Goal: Transaction & Acquisition: Purchase product/service

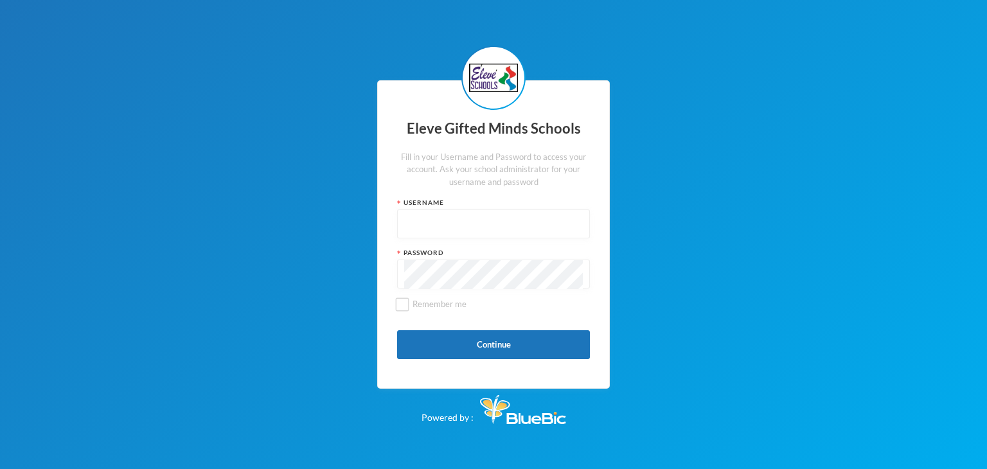
click at [415, 228] on input "text" at bounding box center [493, 224] width 179 height 29
type input "a"
type input "Admin"
click at [473, 348] on button "Continue" at bounding box center [493, 344] width 193 height 29
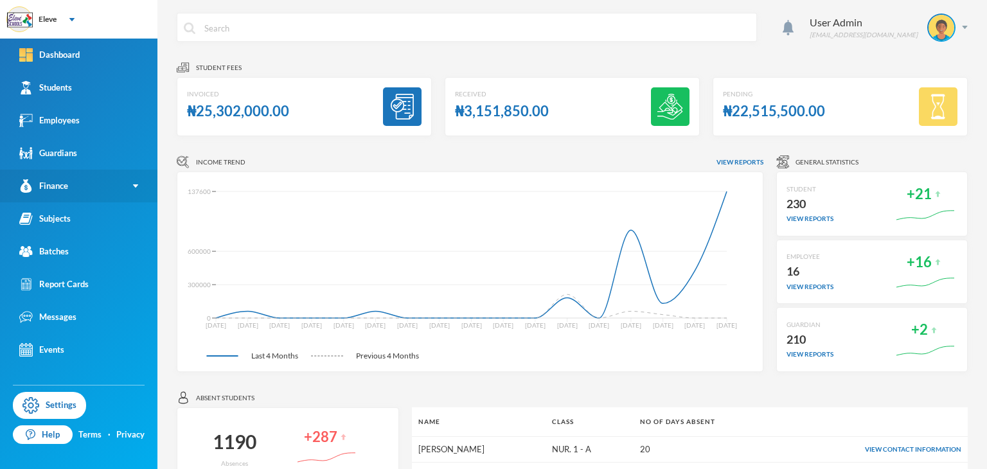
click at [100, 189] on link "Finance" at bounding box center [78, 186] width 157 height 33
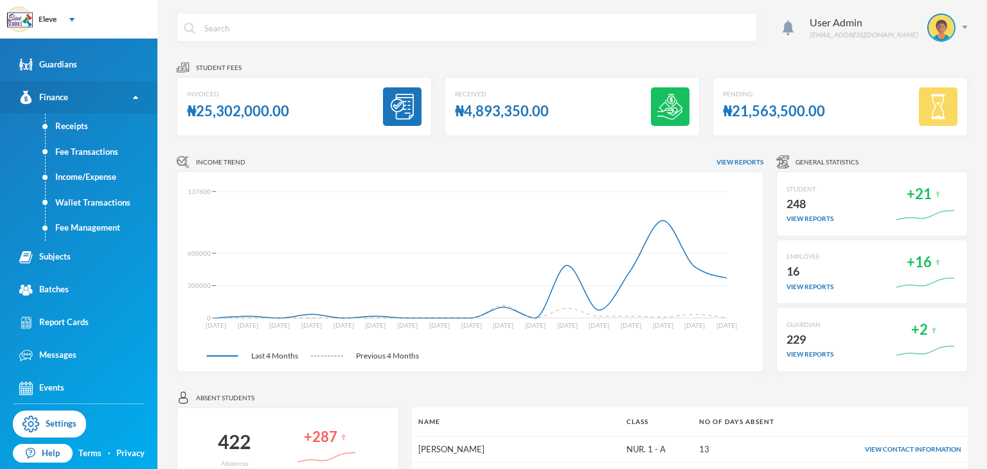
scroll to position [90, 0]
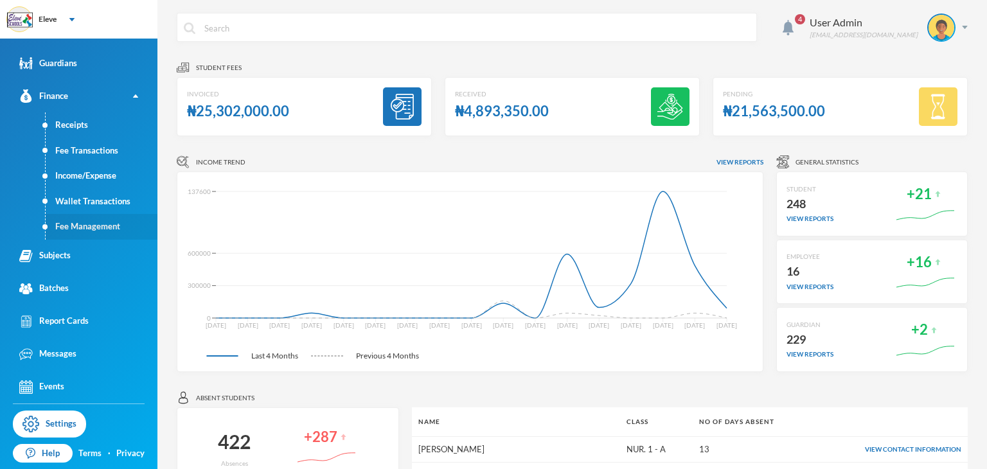
click at [86, 227] on link "Fee Management" at bounding box center [102, 227] width 112 height 26
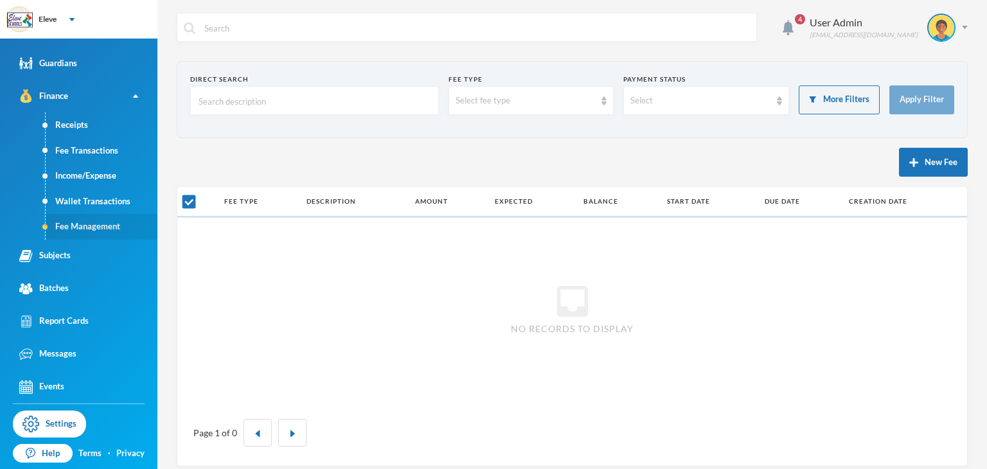
checkbox input "false"
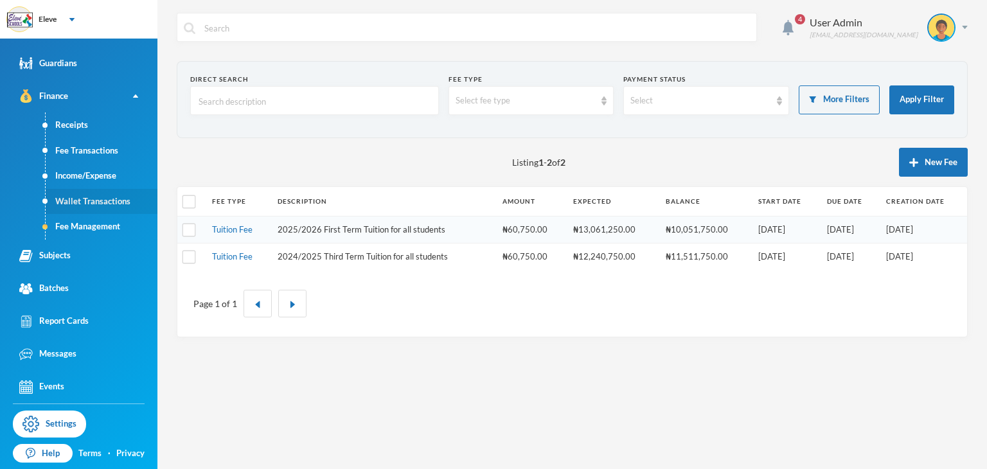
click at [118, 205] on link "Wallet Transactions" at bounding box center [102, 202] width 112 height 26
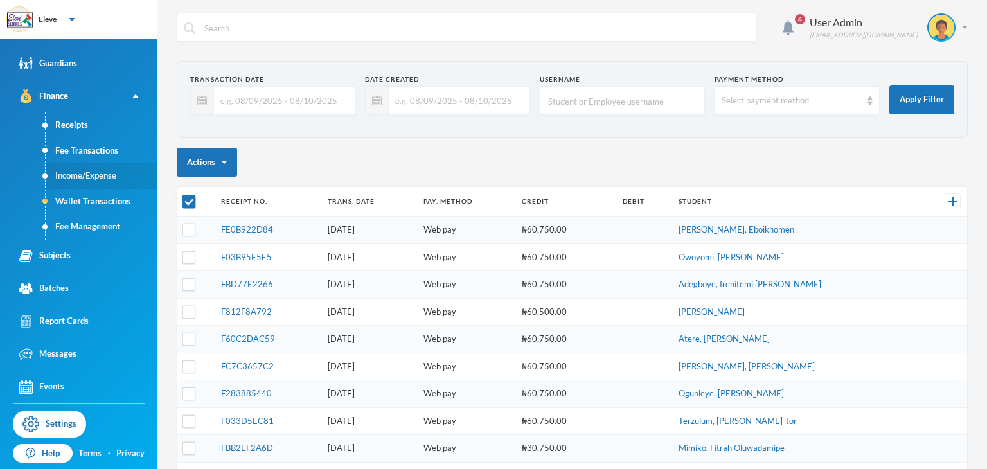
click at [100, 177] on link "Income/Expense" at bounding box center [102, 176] width 112 height 26
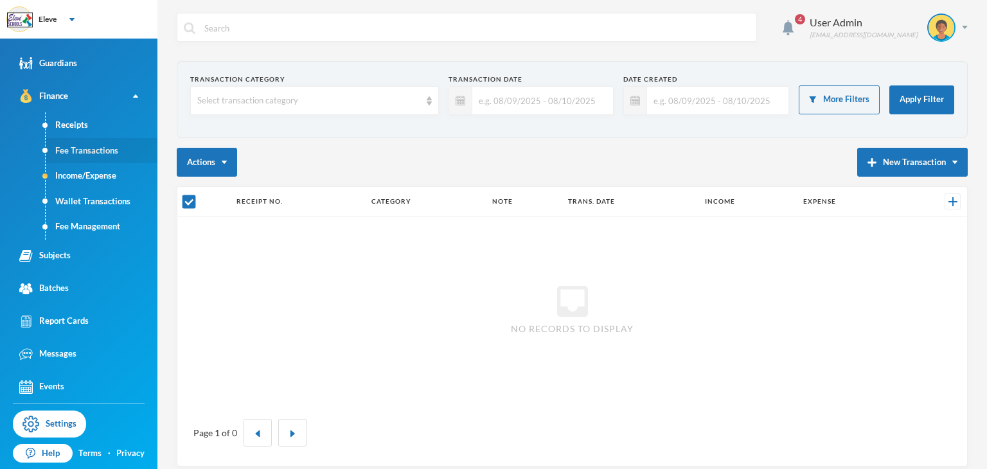
click at [90, 150] on link "Fee Transactions" at bounding box center [102, 151] width 112 height 26
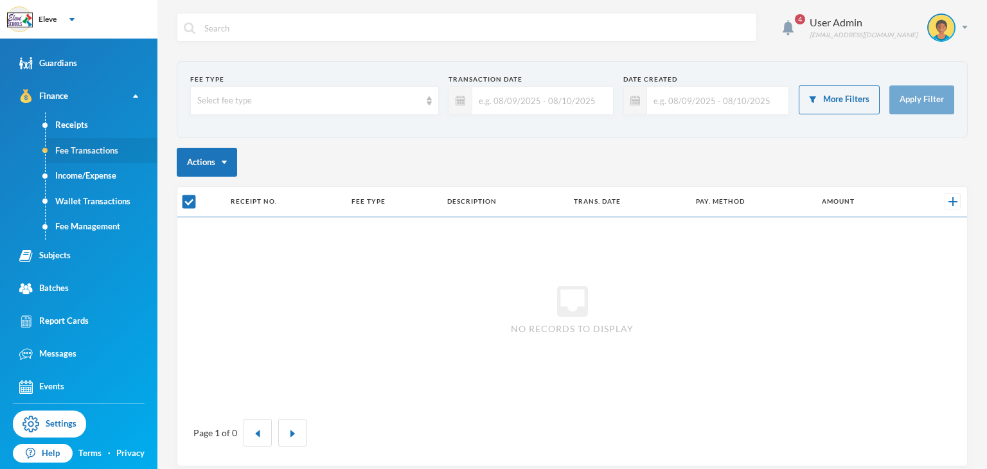
checkbox input "false"
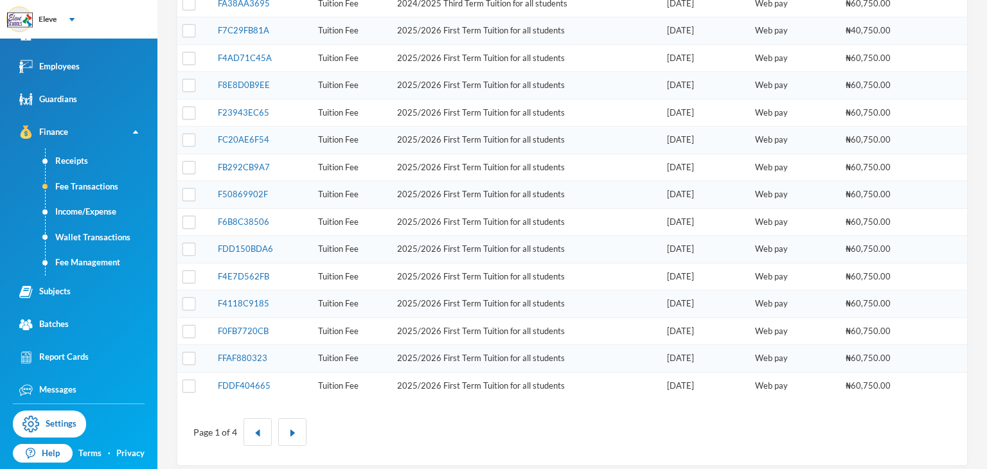
scroll to position [90, 0]
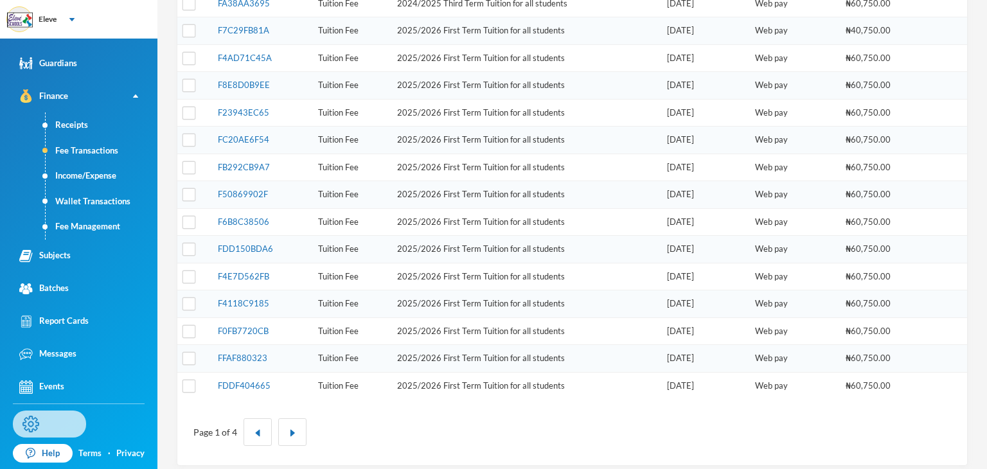
click at [55, 429] on link "Settings" at bounding box center [49, 423] width 73 height 27
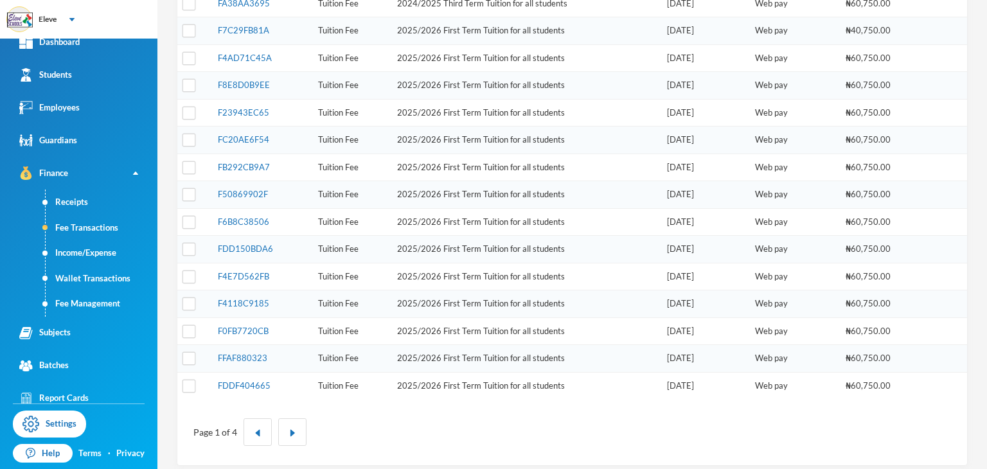
scroll to position [0, 0]
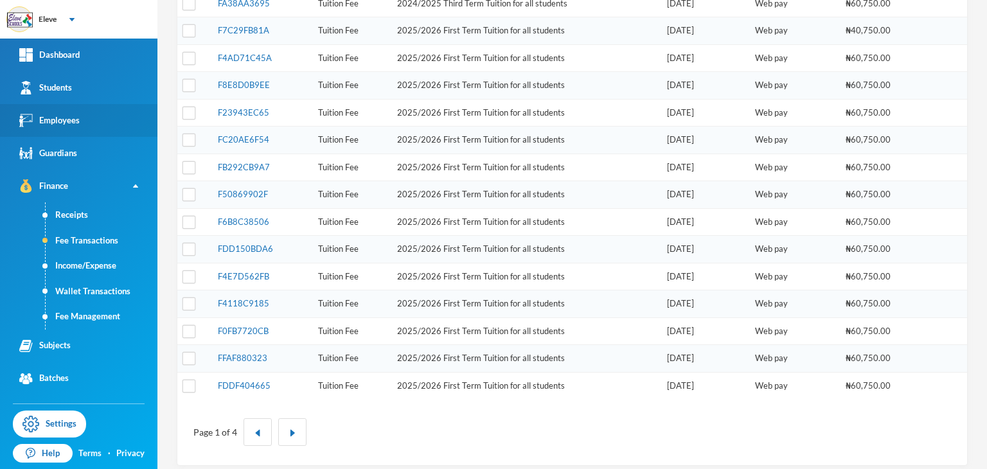
click at [84, 78] on div "Dashboard Students Employees Guardians Finance Receipts Fee Transactions Income…" at bounding box center [78, 221] width 157 height 365
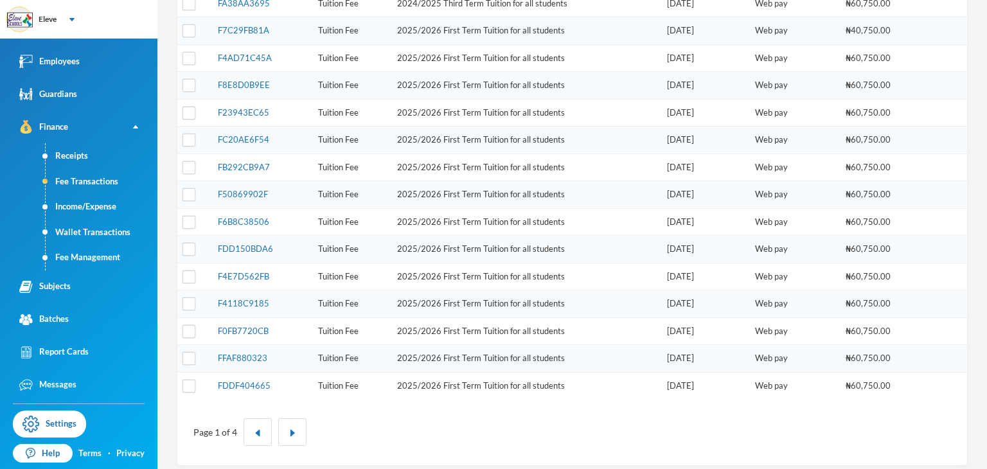
scroll to position [90, 0]
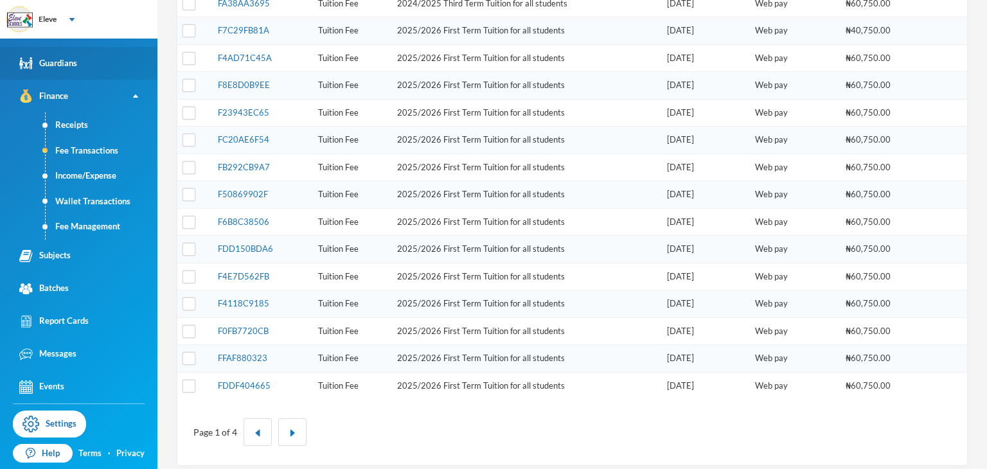
click at [62, 55] on link "Guardians" at bounding box center [78, 63] width 157 height 33
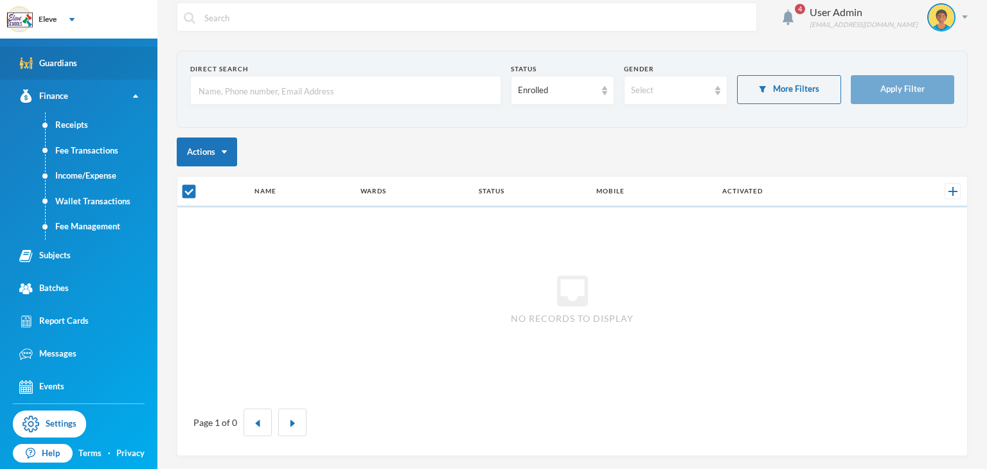
scroll to position [10, 0]
checkbox input "false"
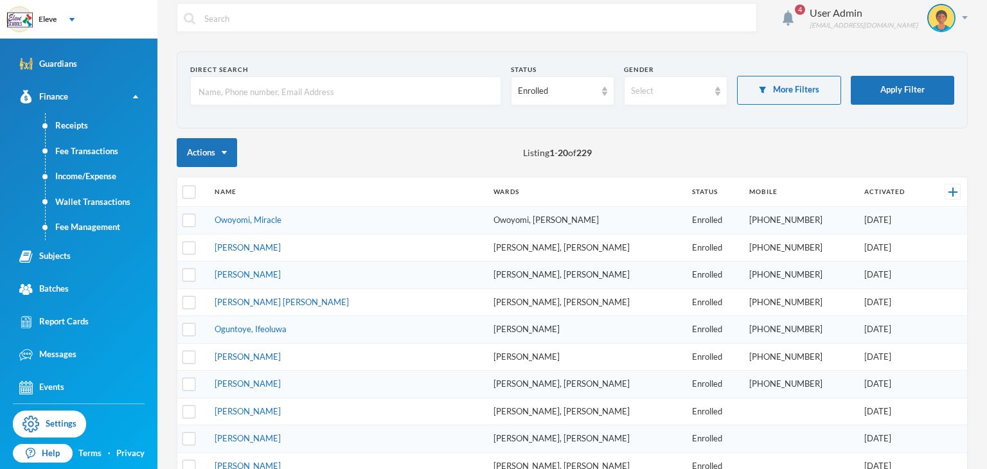
scroll to position [90, 0]
click at [62, 247] on link "Subjects" at bounding box center [78, 256] width 157 height 33
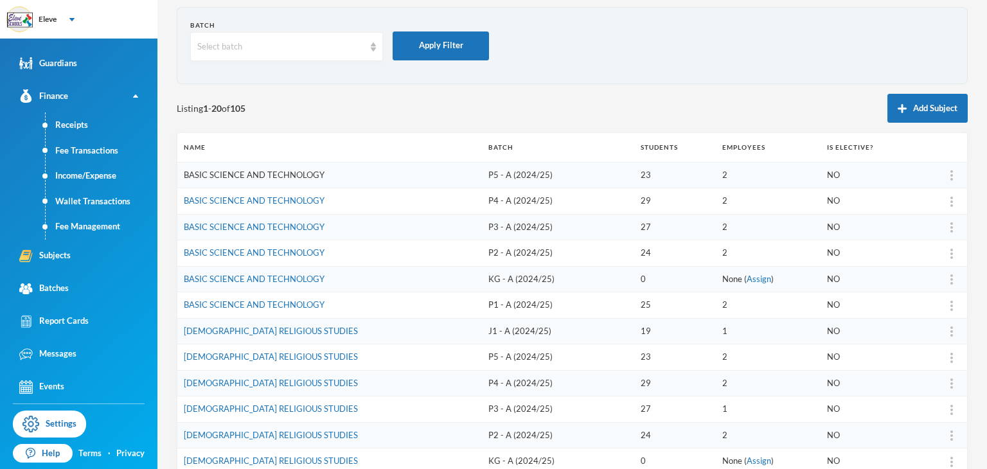
click at [294, 218] on tbody "BASIC SCIENCE AND TECHNOLOGY P5 - A (2024/25) 23 2 NO BASIC SCIENCE AND TECHNOL…" at bounding box center [571, 422] width 789 height 520
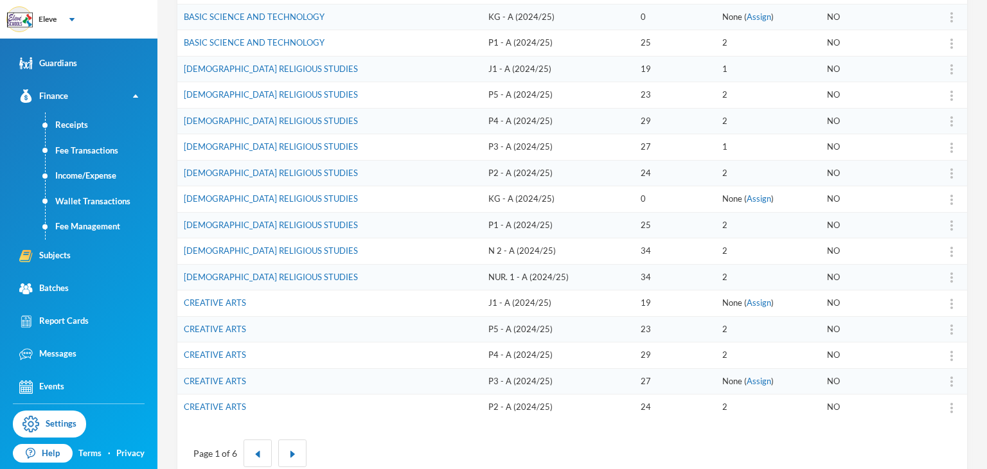
scroll to position [344, 0]
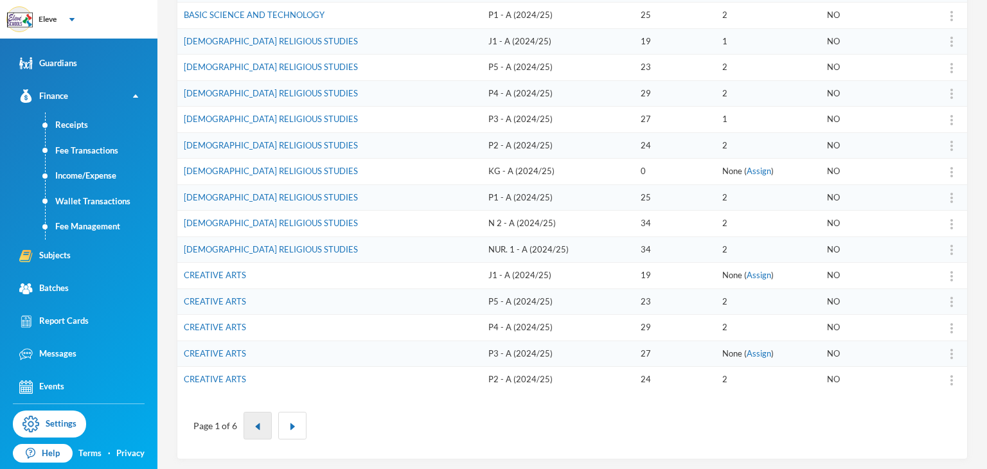
click at [258, 423] on img "button" at bounding box center [258, 427] width 8 height 8
click at [294, 425] on img "button" at bounding box center [292, 427] width 8 height 8
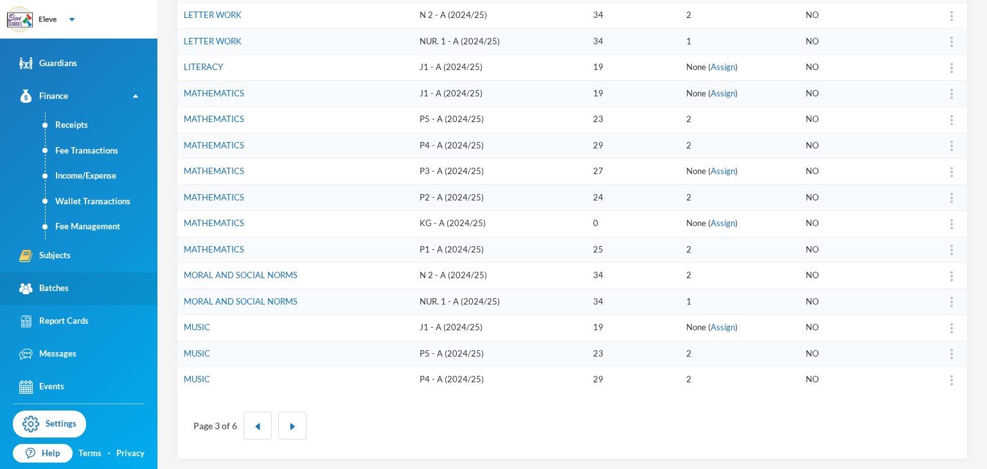
click at [47, 292] on div "Batches" at bounding box center [43, 288] width 49 height 13
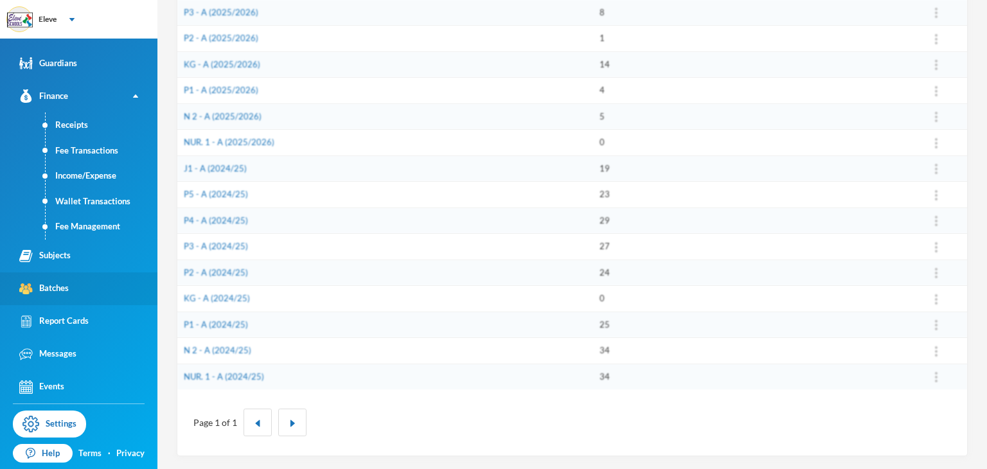
scroll to position [265, 0]
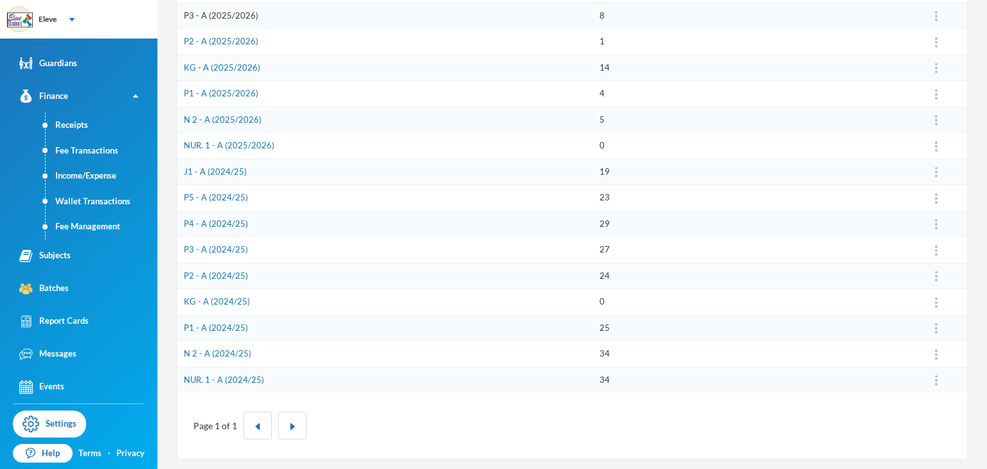
click at [225, 12] on link "P3 - A (2025/2026)" at bounding box center [221, 15] width 75 height 10
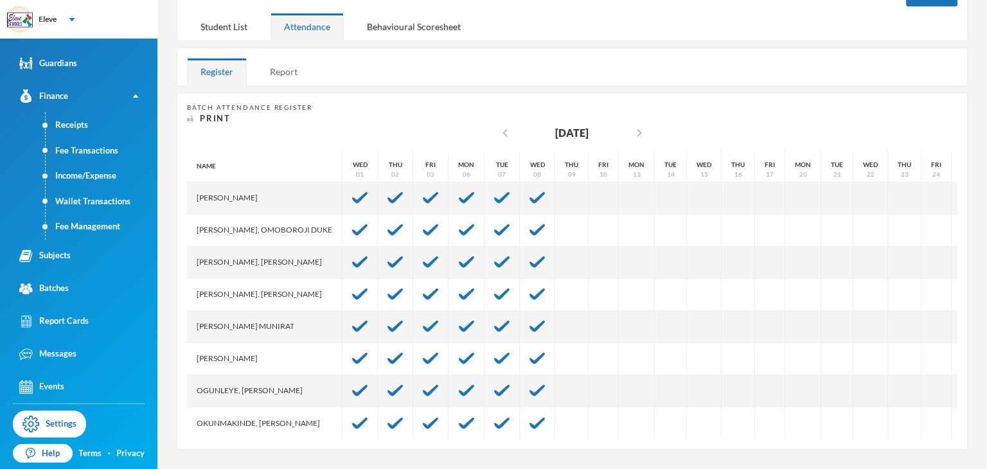
scroll to position [102, 0]
click at [240, 17] on div "Student List" at bounding box center [224, 27] width 74 height 28
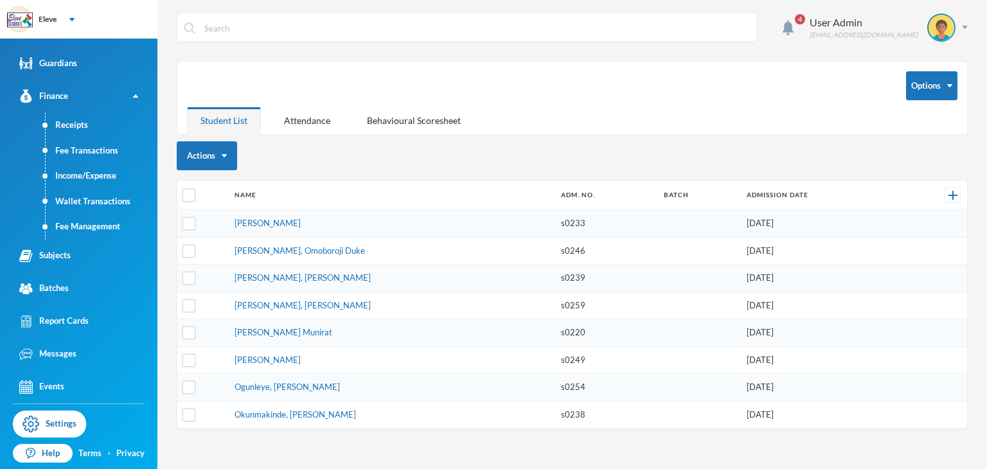
click at [240, 17] on input "text" at bounding box center [476, 27] width 547 height 29
click at [222, 116] on div "Student List" at bounding box center [224, 121] width 74 height 28
click at [283, 23] on input "text" at bounding box center [476, 27] width 547 height 29
click at [220, 231] on td at bounding box center [202, 224] width 51 height 28
click at [326, 123] on div "Attendance" at bounding box center [306, 121] width 73 height 28
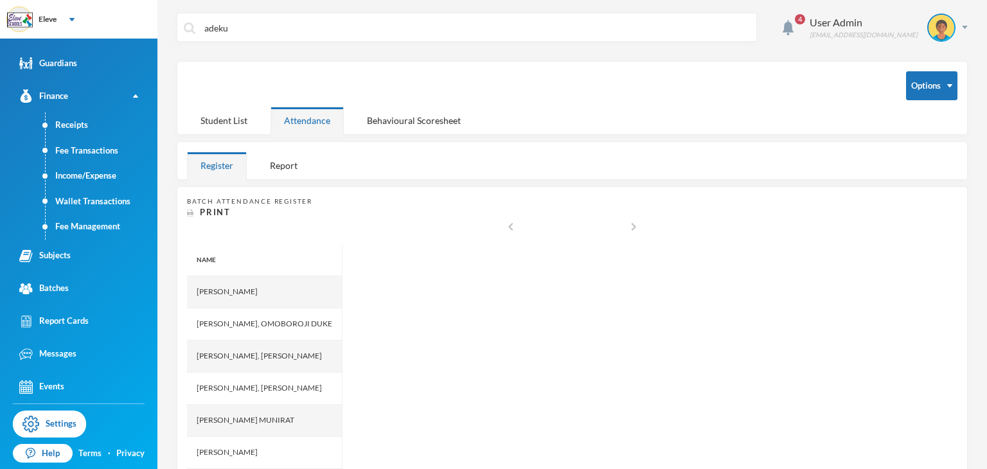
click at [263, 295] on div "[PERSON_NAME]" at bounding box center [264, 292] width 155 height 32
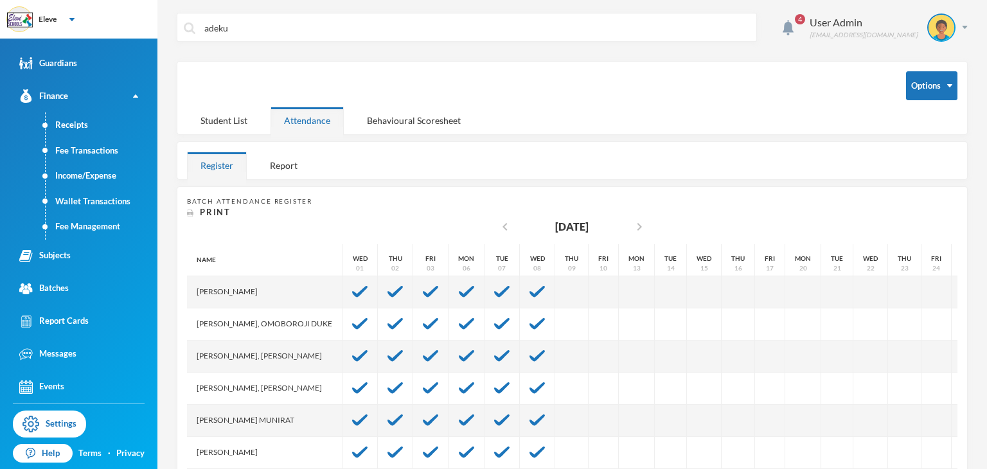
click at [274, 304] on div "[PERSON_NAME]" at bounding box center [264, 292] width 155 height 32
click at [213, 117] on div "Student List" at bounding box center [224, 121] width 74 height 28
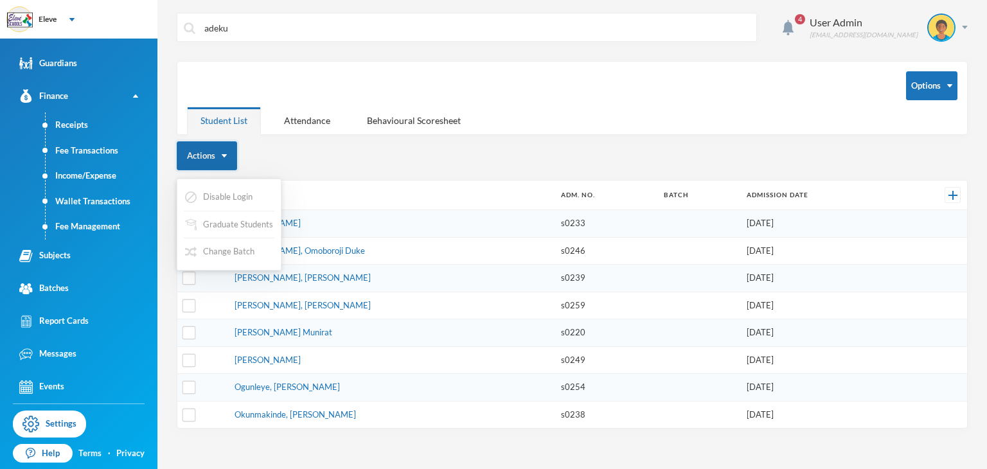
click at [203, 150] on button "Actions" at bounding box center [207, 155] width 60 height 29
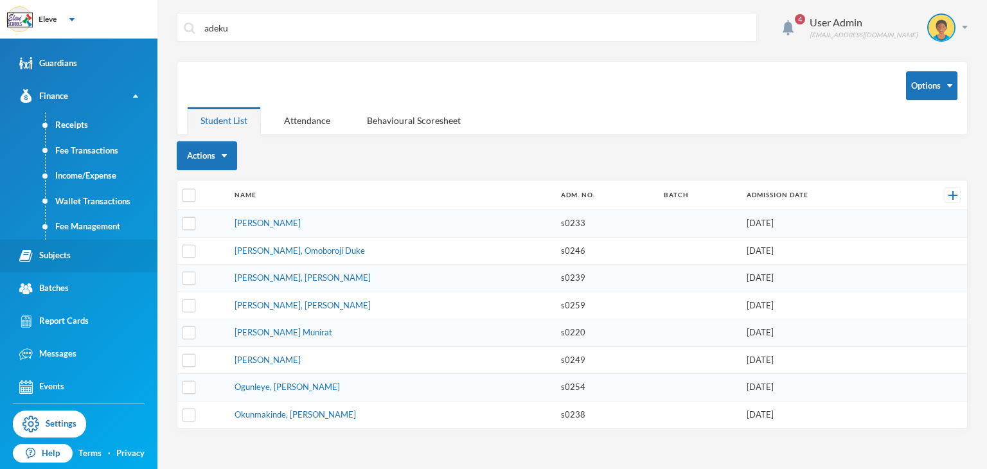
click at [62, 258] on div "Subjects" at bounding box center [44, 255] width 51 height 13
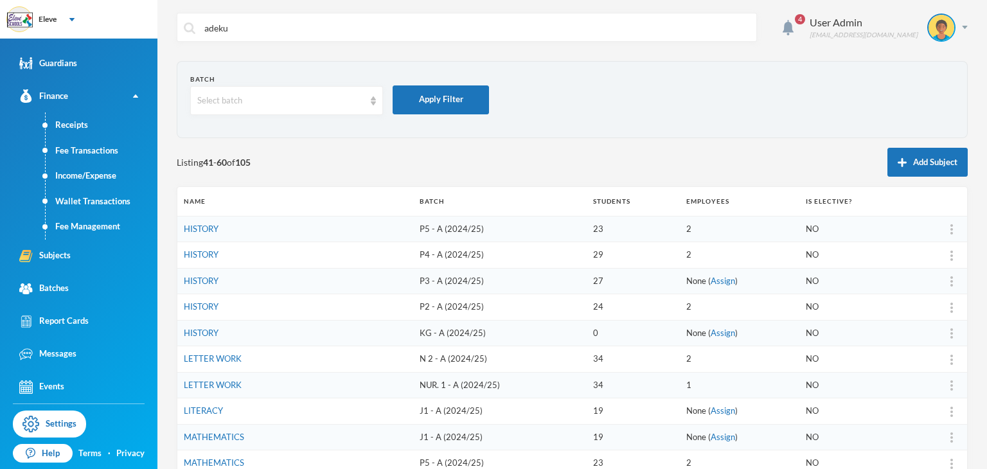
click at [252, 230] on td "HISTORY" at bounding box center [295, 229] width 236 height 26
click at [198, 227] on link "HISTORY" at bounding box center [201, 229] width 35 height 10
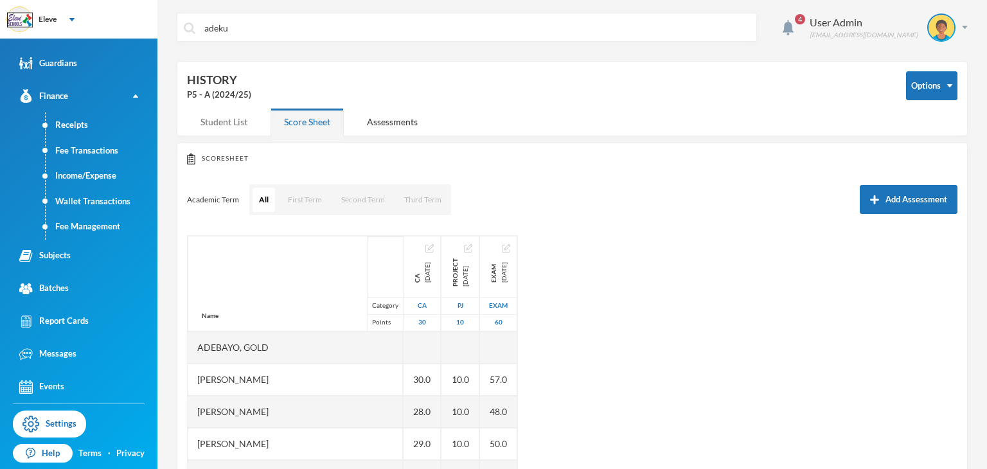
click at [234, 123] on div "Student List" at bounding box center [224, 122] width 74 height 28
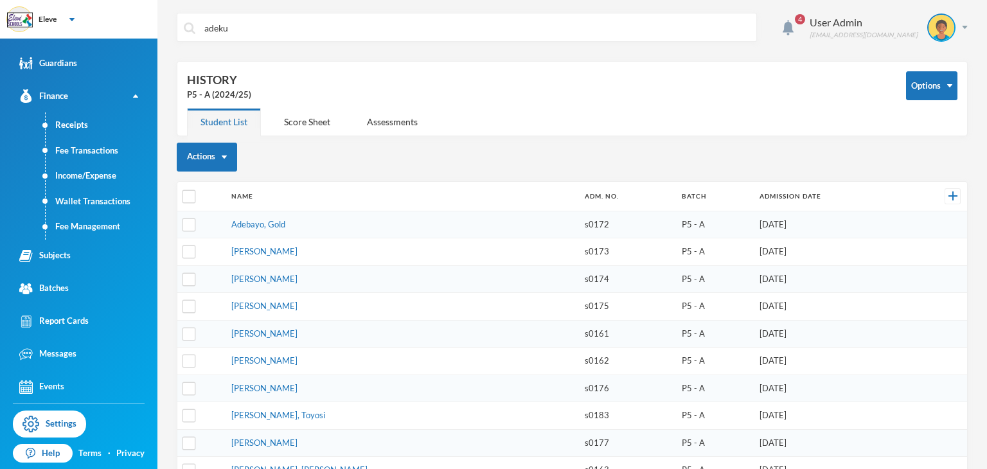
click at [242, 24] on input "adeku" at bounding box center [476, 27] width 547 height 29
type input "a"
type input "[PERSON_NAME]"
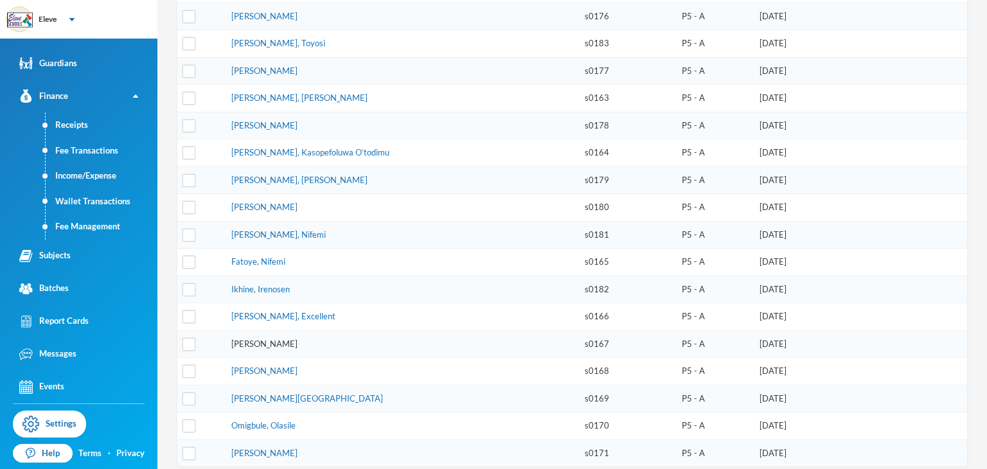
click at [270, 338] on link "[PERSON_NAME]" at bounding box center [264, 343] width 66 height 10
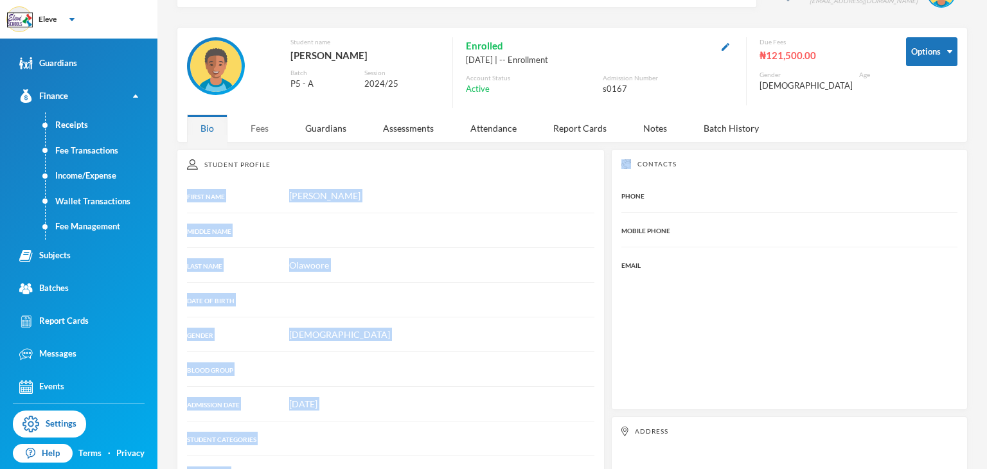
scroll to position [171, 0]
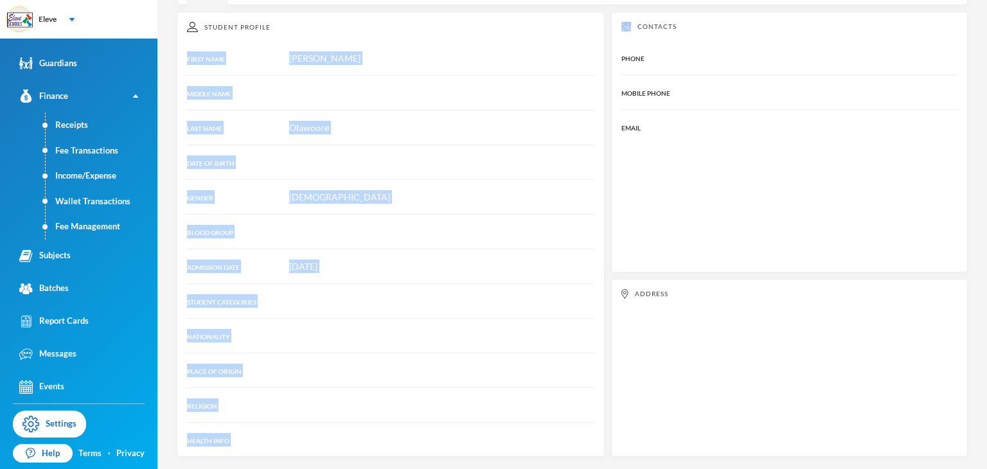
click at [257, 159] on div "DATE OF BIRTH" at bounding box center [238, 161] width 102 height 13
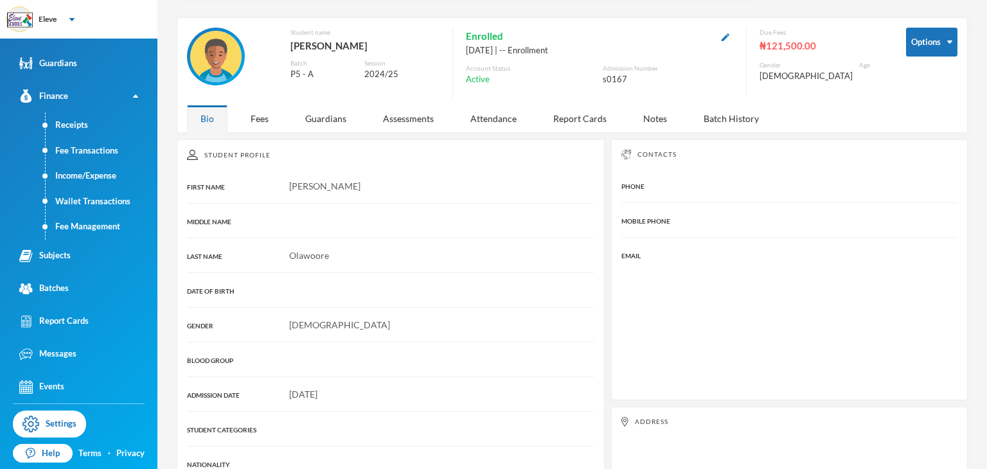
scroll to position [21, 0]
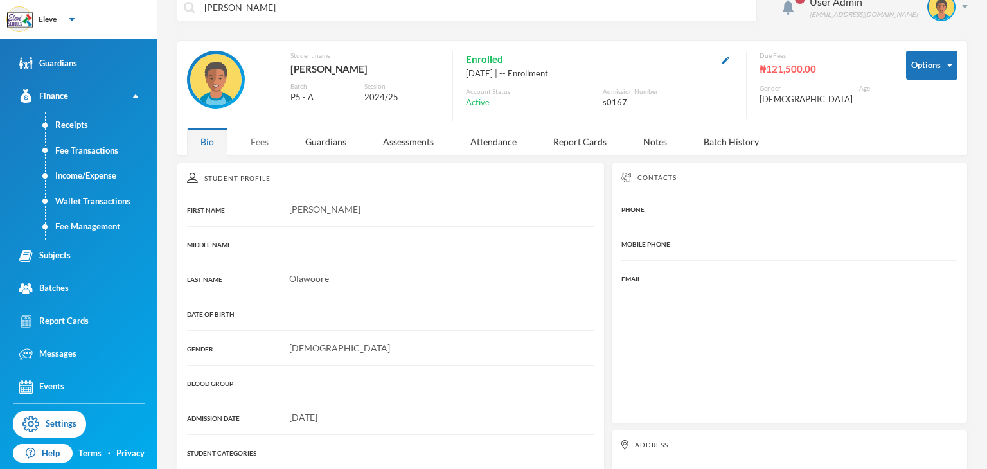
click at [269, 137] on div "Fees" at bounding box center [259, 142] width 45 height 28
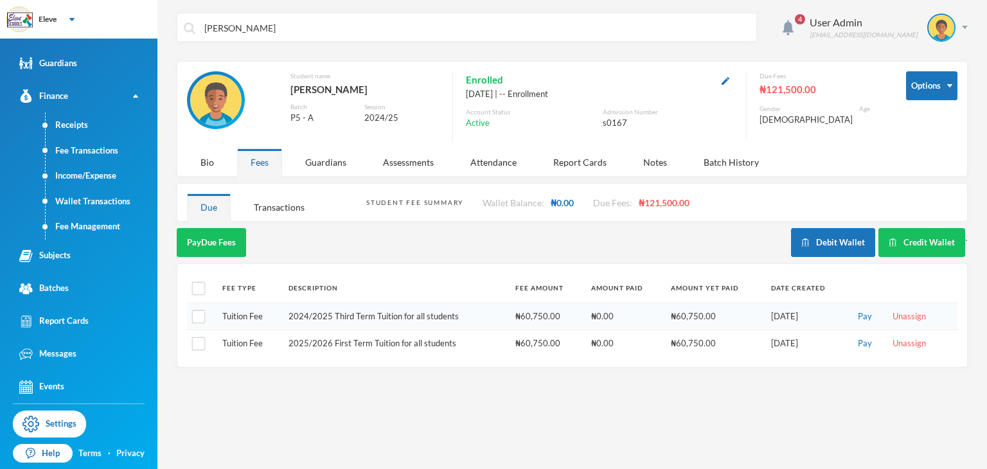
scroll to position [0, 0]
click at [863, 344] on button "Pay" at bounding box center [865, 344] width 22 height 14
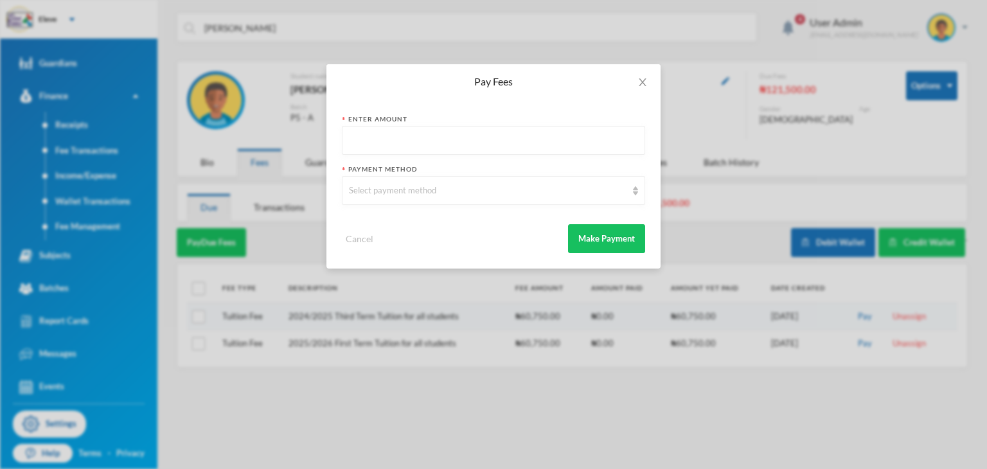
click at [562, 135] on input "text" at bounding box center [493, 141] width 289 height 29
type input "60750"
click at [462, 195] on div "Select payment method" at bounding box center [487, 190] width 277 height 13
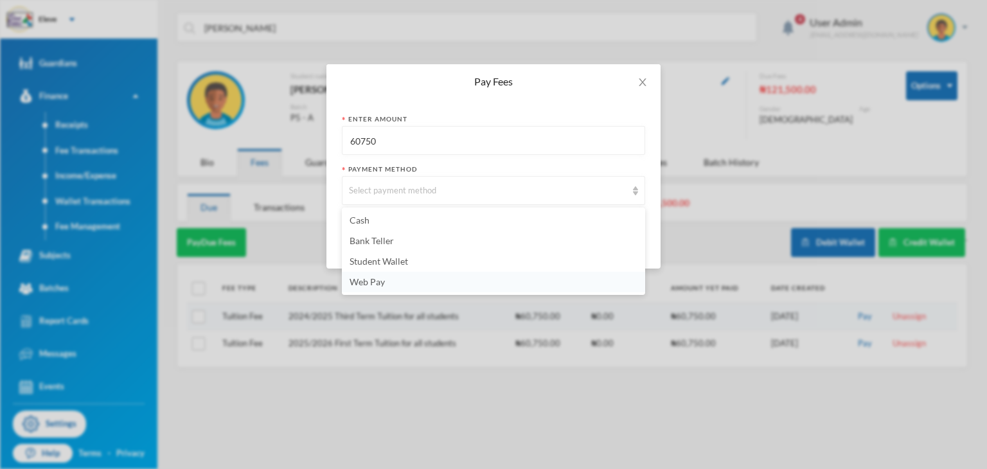
click at [371, 280] on span "Web Pay" at bounding box center [366, 281] width 35 height 11
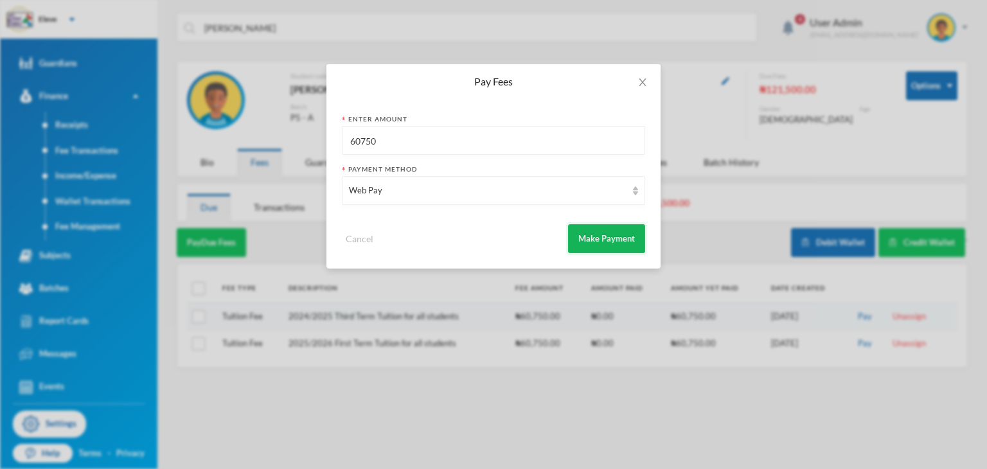
click at [598, 241] on button "Make Payment" at bounding box center [606, 238] width 77 height 29
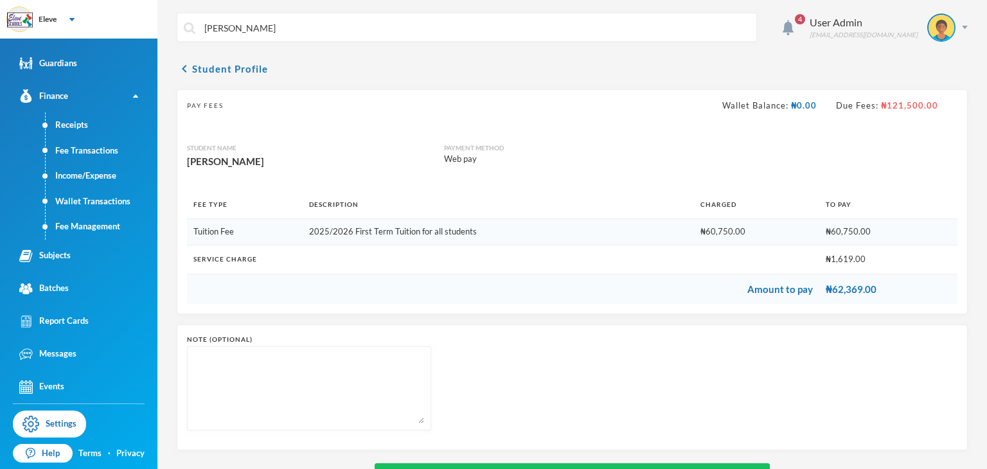
scroll to position [48, 0]
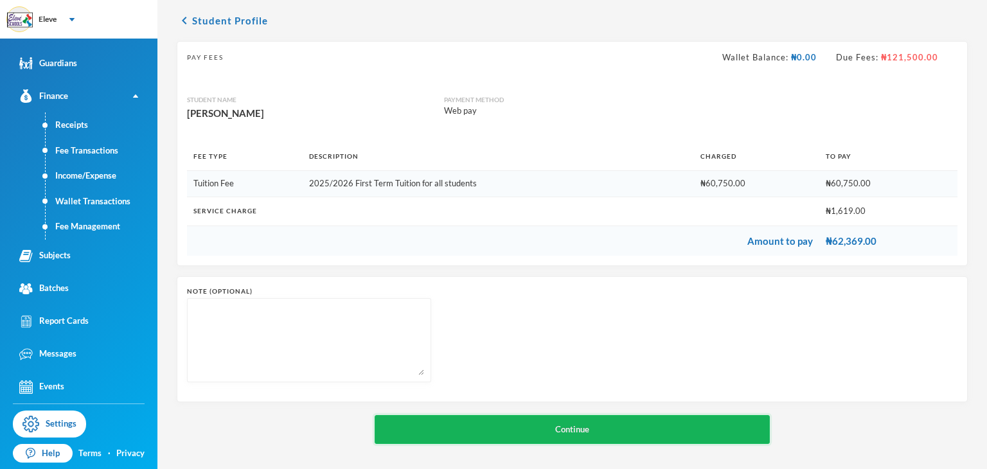
click at [625, 426] on button "Continue" at bounding box center [572, 429] width 396 height 29
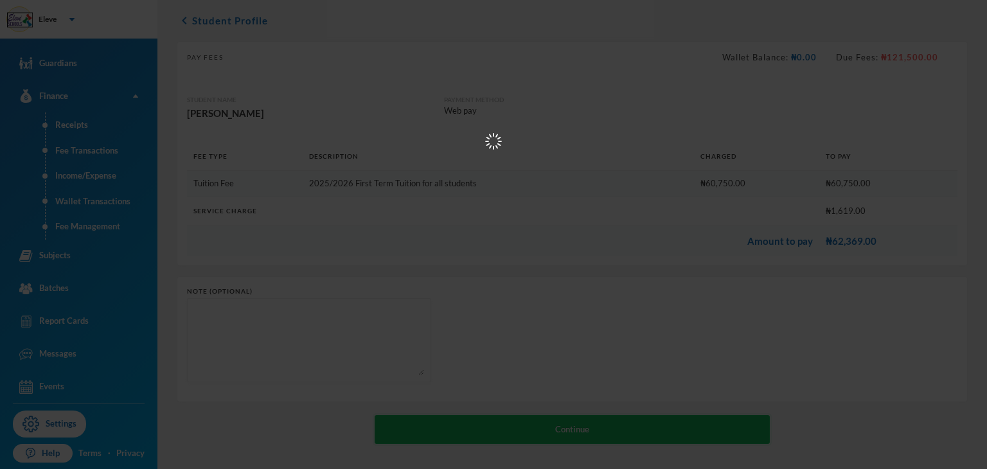
scroll to position [0, 0]
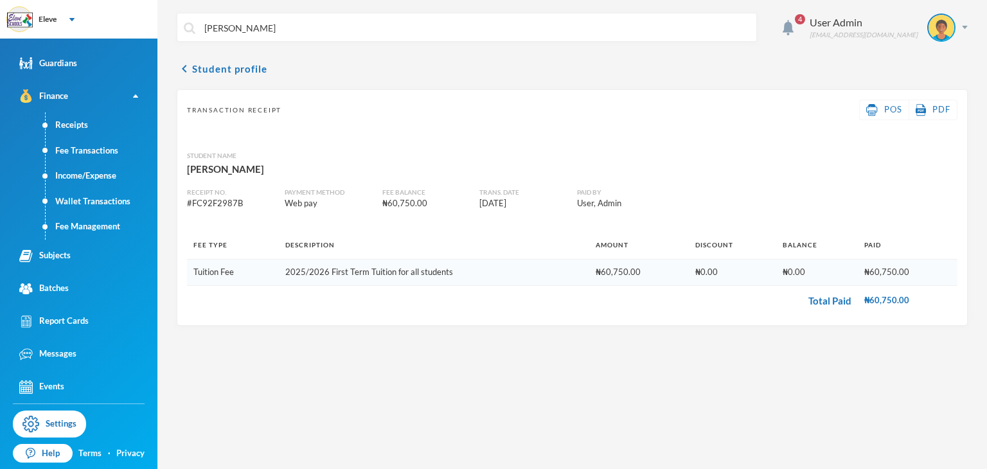
click at [668, 349] on div "olawoore [PERSON_NAME] 4 User Admin [EMAIL_ADDRESS][DOMAIN_NAME] chevron_left S…" at bounding box center [571, 234] width 829 height 469
click at [186, 69] on icon "chevron_left" at bounding box center [184, 68] width 15 height 15
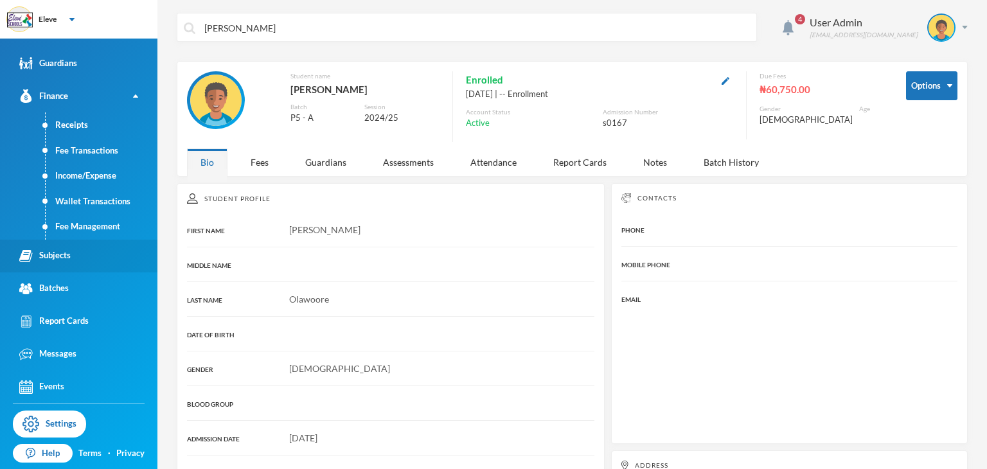
click at [53, 255] on div "Subjects" at bounding box center [44, 255] width 51 height 13
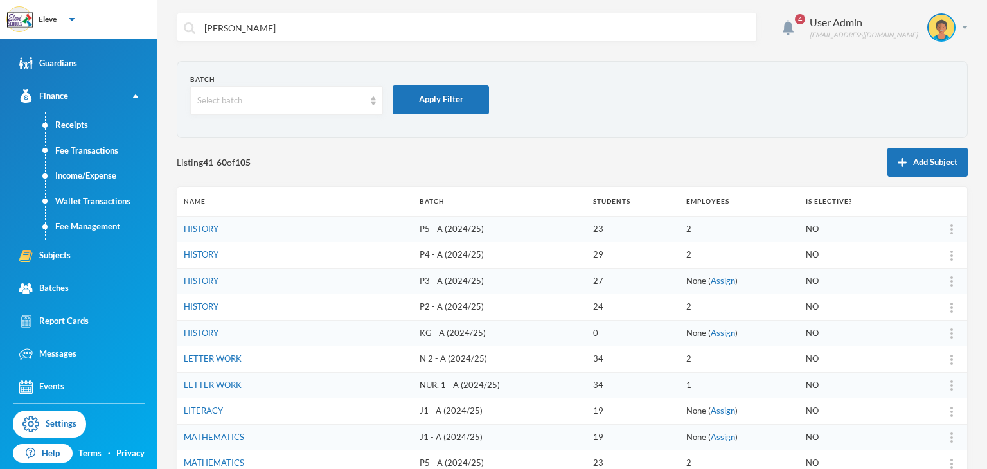
click at [334, 276] on td "HISTORY" at bounding box center [295, 281] width 236 height 26
click at [210, 276] on link "HISTORY" at bounding box center [201, 281] width 35 height 10
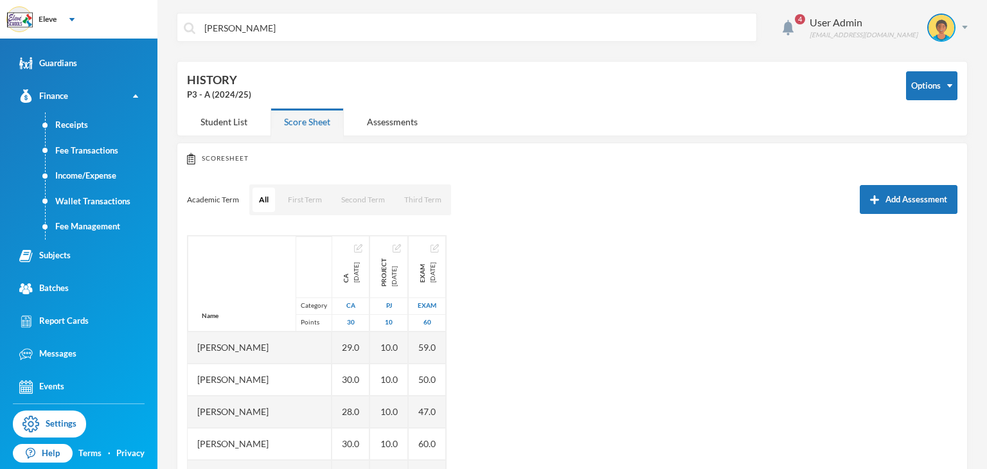
click at [309, 26] on input "[PERSON_NAME]" at bounding box center [476, 27] width 547 height 29
type input "o"
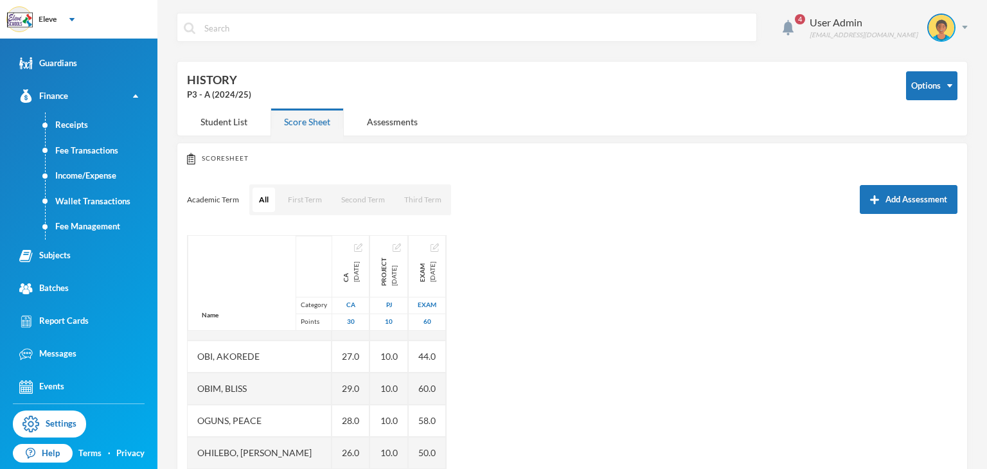
scroll to position [552, 0]
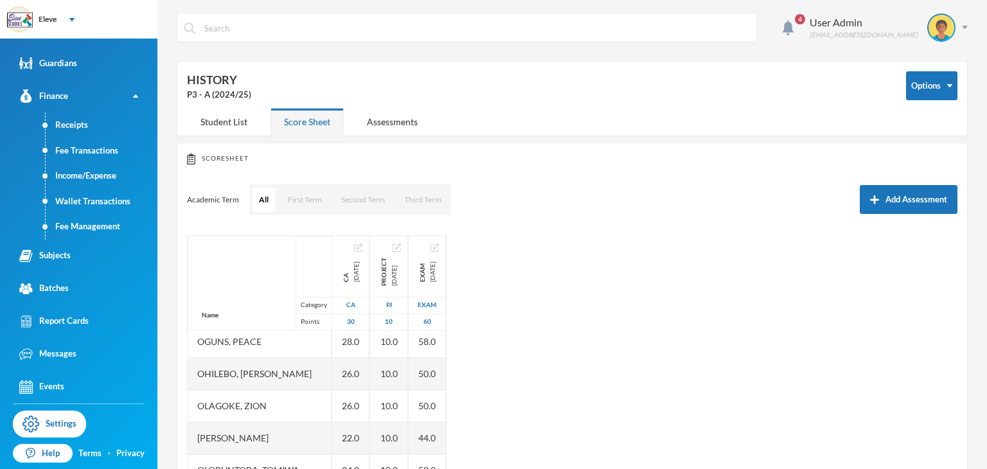
click at [276, 437] on div "[PERSON_NAME]" at bounding box center [260, 438] width 144 height 32
click at [259, 437] on div "[PERSON_NAME]" at bounding box center [260, 438] width 144 height 32
click at [200, 126] on div "Student List" at bounding box center [224, 122] width 74 height 28
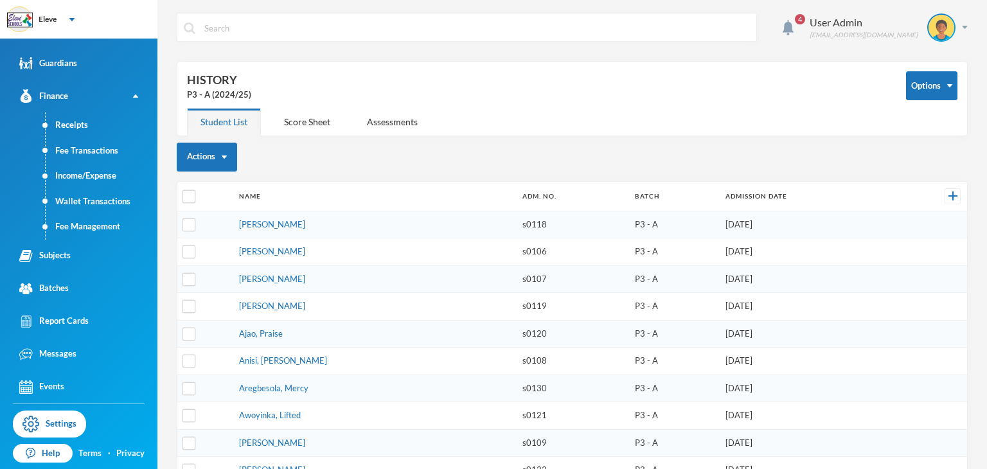
scroll to position [479, 0]
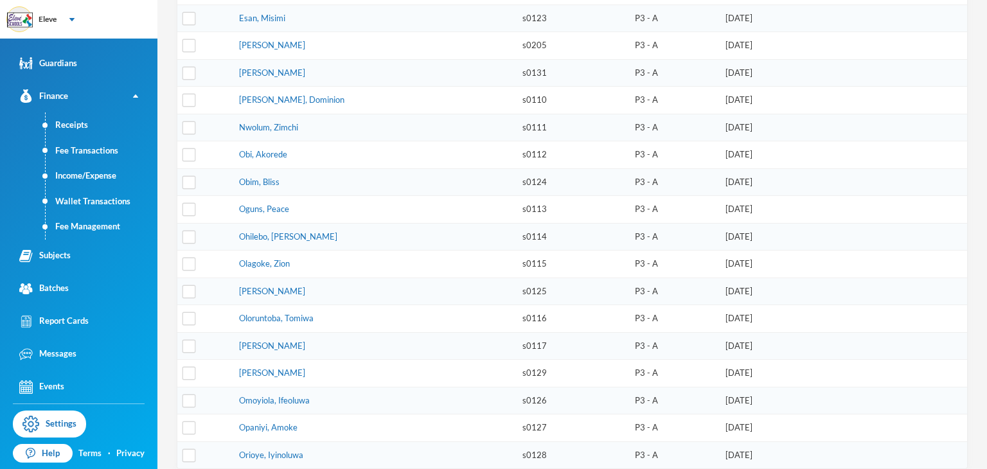
click at [303, 277] on td "[PERSON_NAME]" at bounding box center [374, 291] width 283 height 28
click at [268, 286] on link "[PERSON_NAME]" at bounding box center [272, 291] width 66 height 10
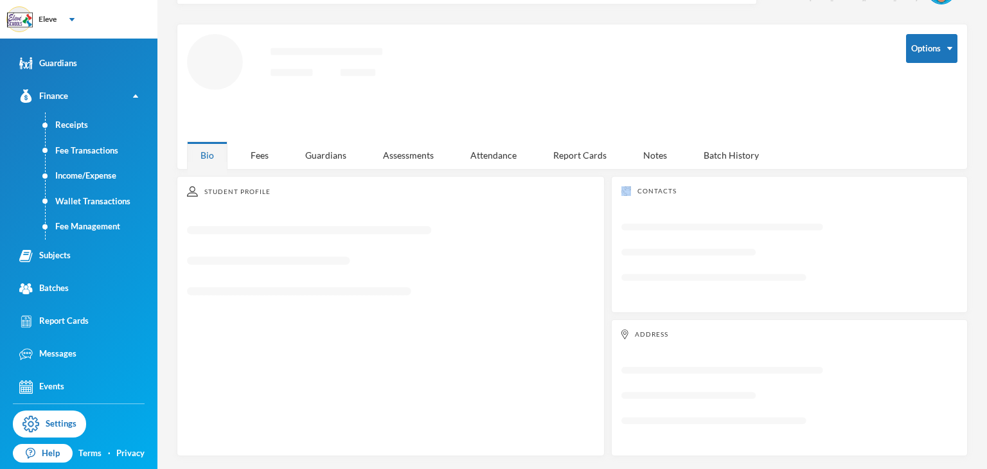
scroll to position [34, 0]
click at [251, 160] on div "Fees" at bounding box center [259, 159] width 45 height 28
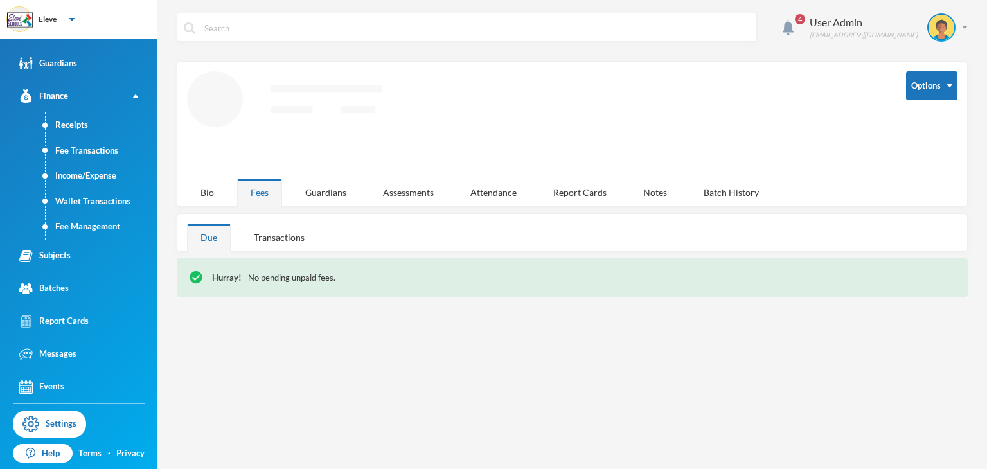
scroll to position [0, 0]
click at [206, 193] on div "Bio" at bounding box center [207, 193] width 40 height 28
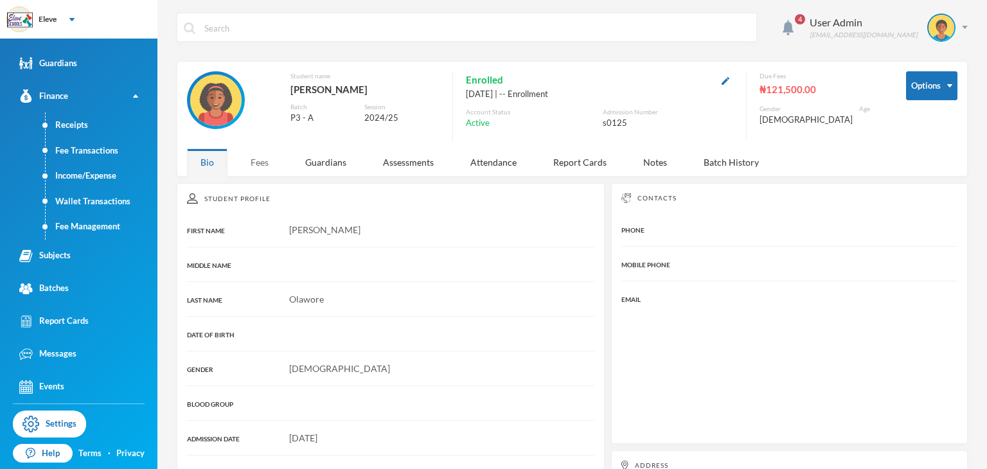
click at [258, 163] on div "Fees" at bounding box center [259, 162] width 45 height 28
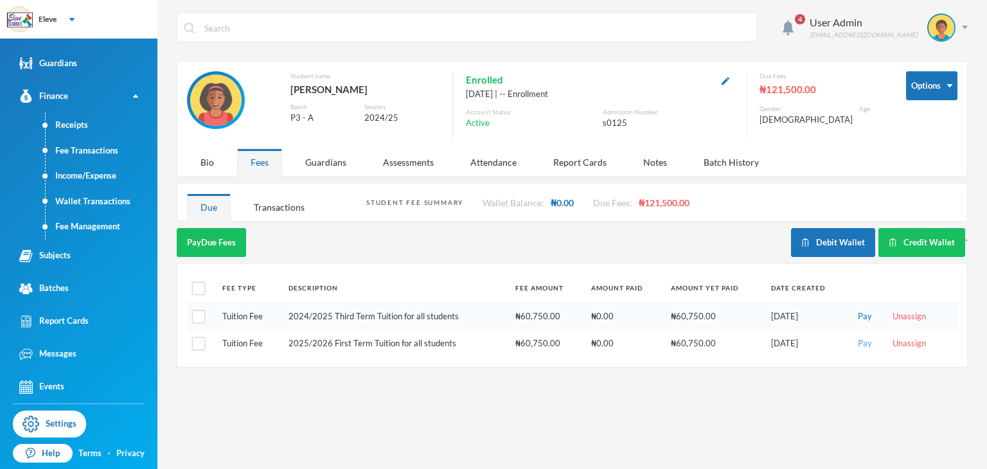
click at [868, 340] on button "Pay" at bounding box center [865, 344] width 22 height 14
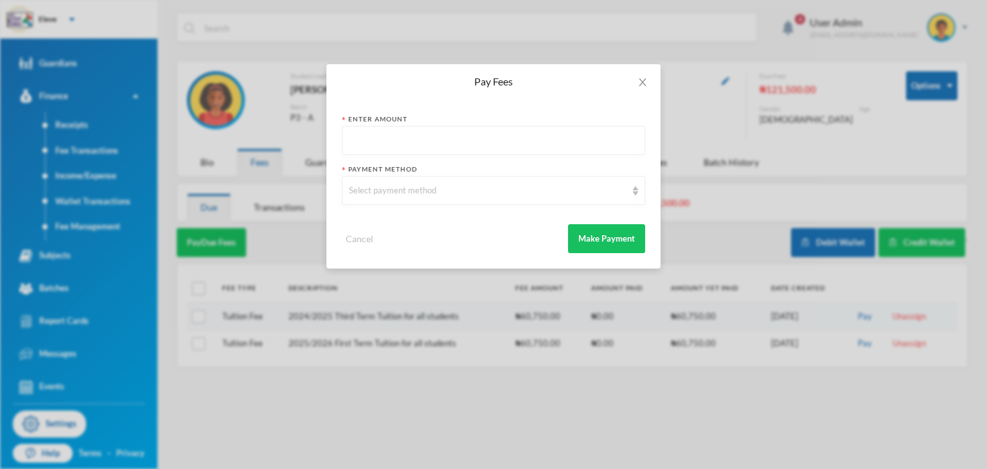
click at [527, 127] on input "text" at bounding box center [493, 141] width 289 height 29
type input "60750"
click at [434, 177] on div "Select payment method" at bounding box center [493, 190] width 303 height 29
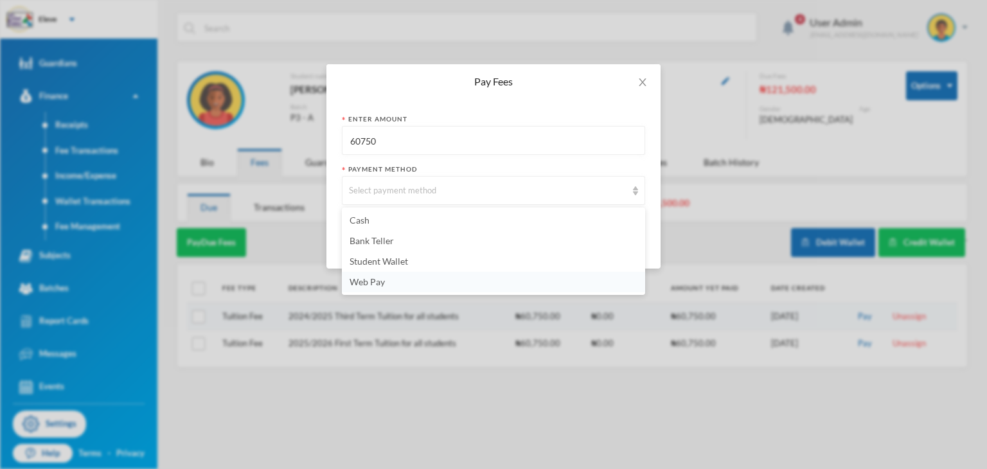
click at [380, 289] on li "Web Pay" at bounding box center [493, 282] width 303 height 21
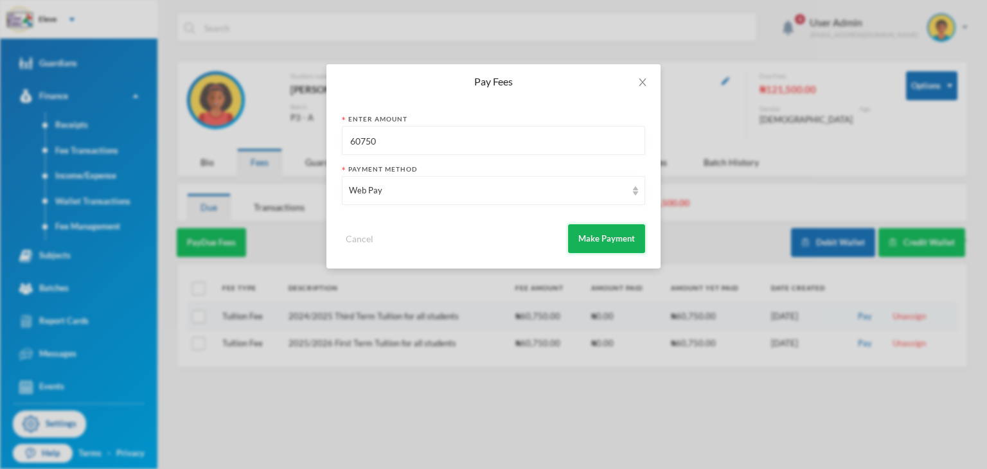
click at [596, 249] on button "Make Payment" at bounding box center [606, 238] width 77 height 29
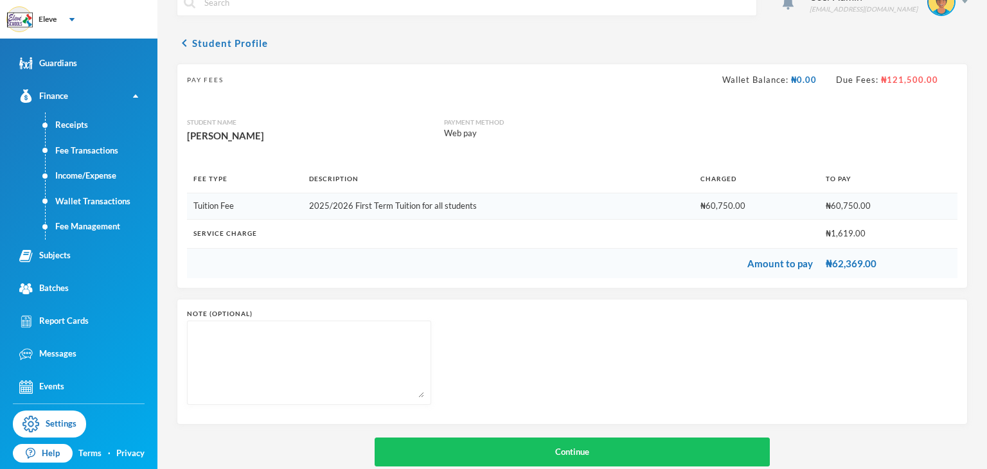
scroll to position [48, 0]
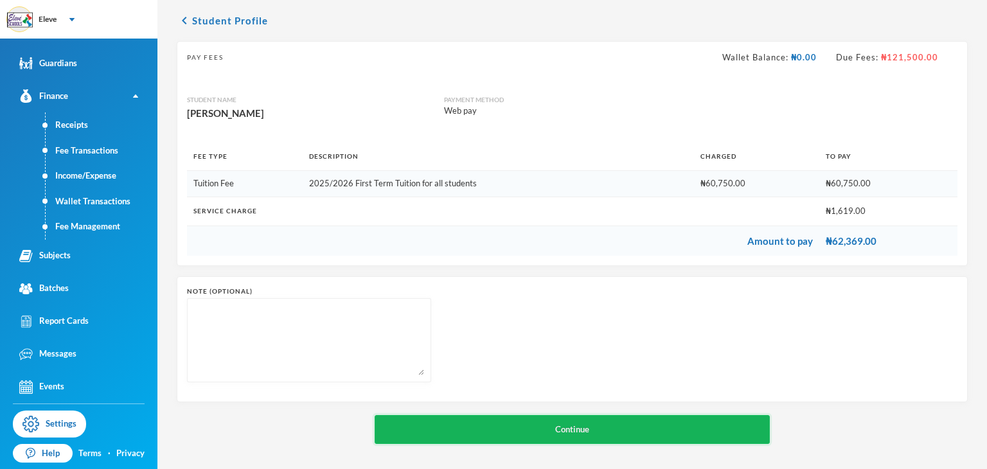
click at [660, 435] on button "Continue" at bounding box center [572, 429] width 396 height 29
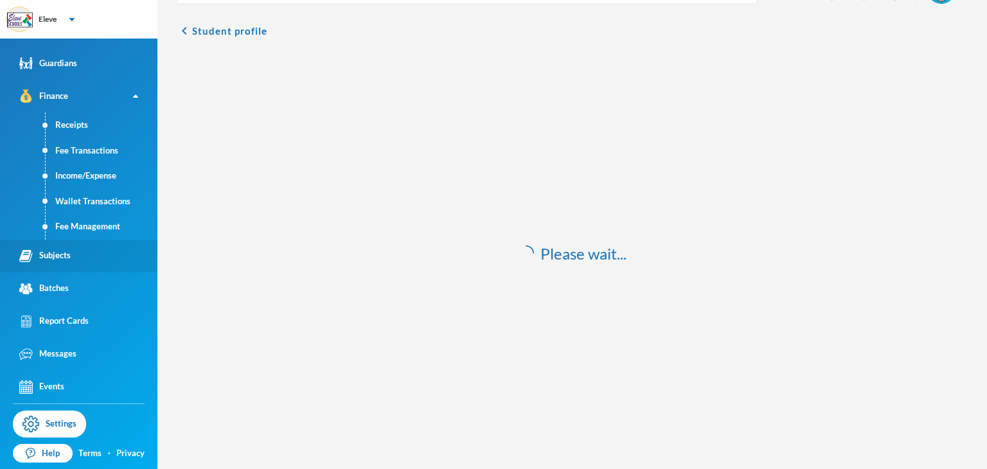
scroll to position [38, 0]
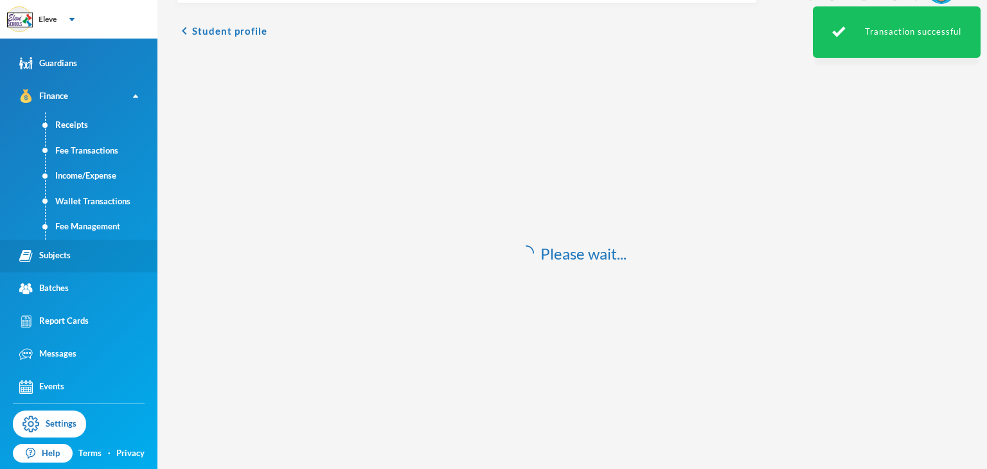
click at [43, 258] on div "Subjects" at bounding box center [44, 255] width 51 height 13
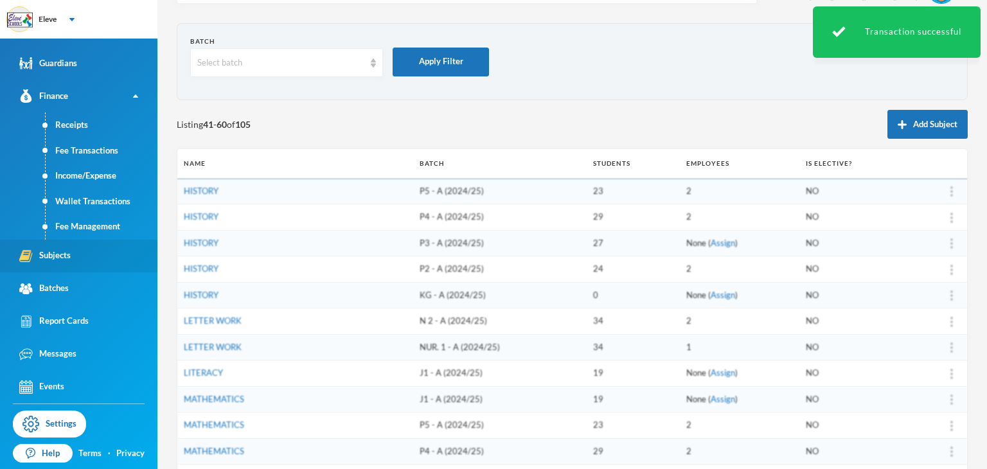
scroll to position [48, 0]
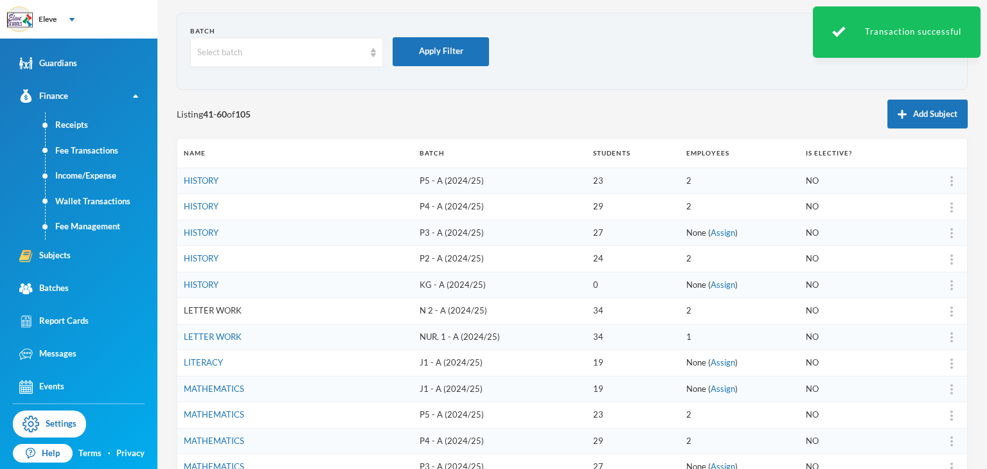
click at [224, 305] on link "LETTER WORK" at bounding box center [213, 310] width 58 height 10
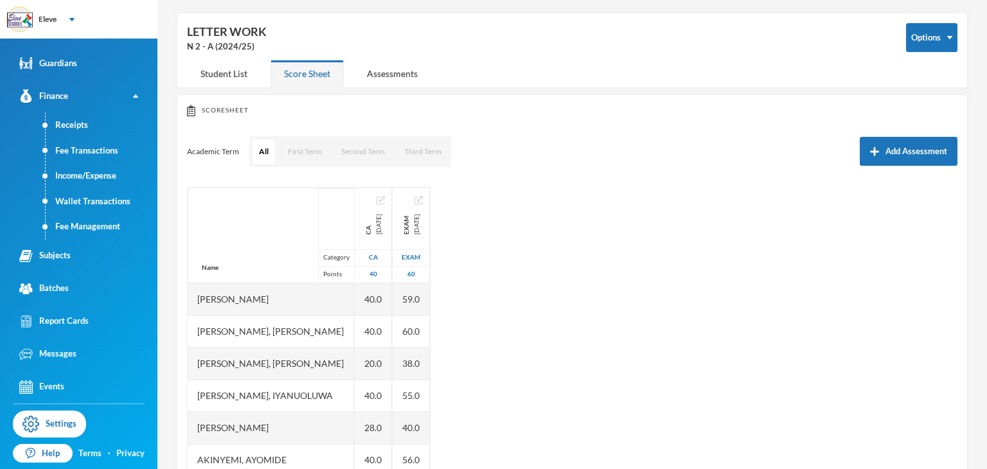
scroll to position [116, 0]
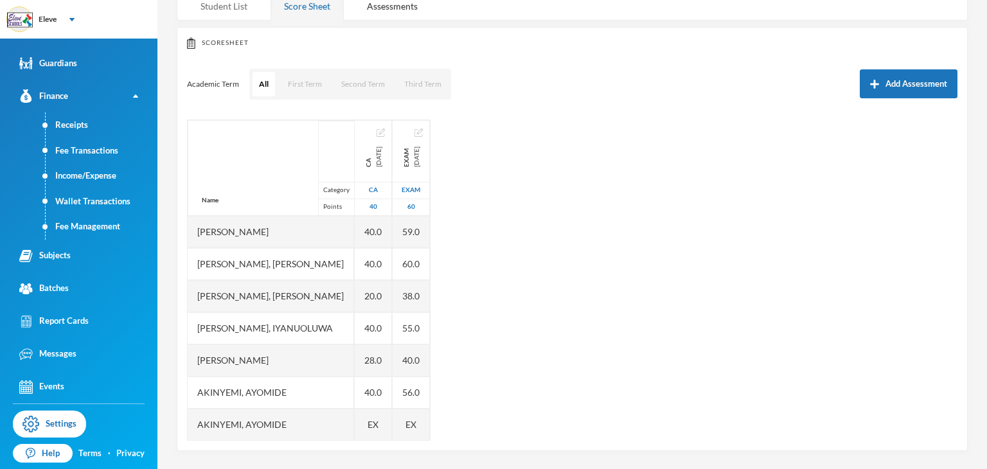
click at [222, 4] on div "Student List" at bounding box center [224, 6] width 74 height 28
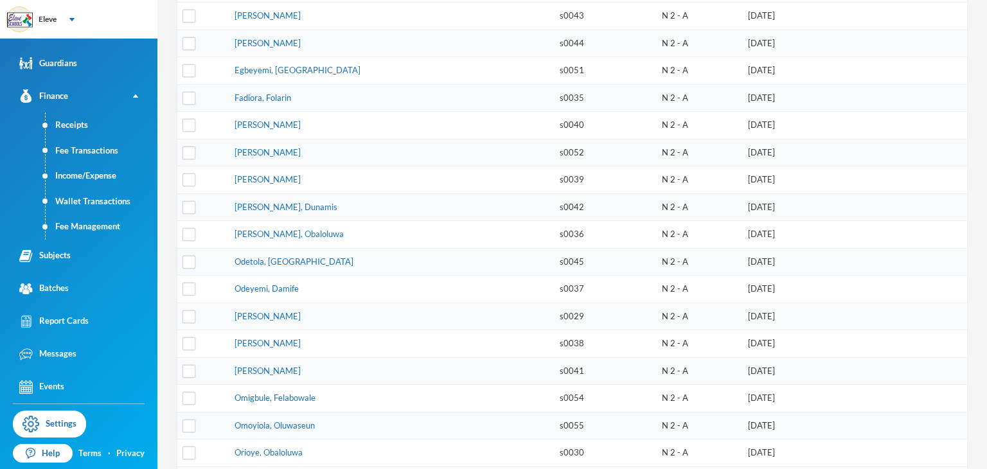
scroll to position [667, 0]
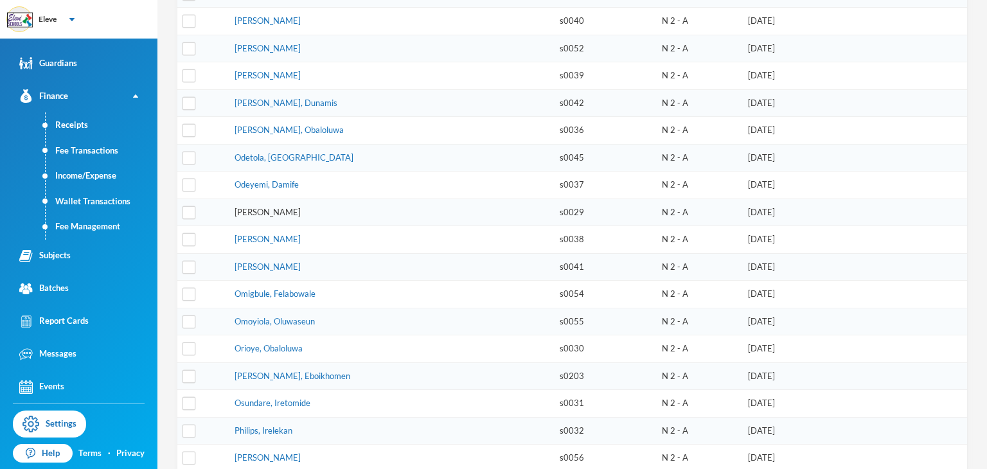
click at [285, 207] on link "[PERSON_NAME]" at bounding box center [267, 212] width 66 height 10
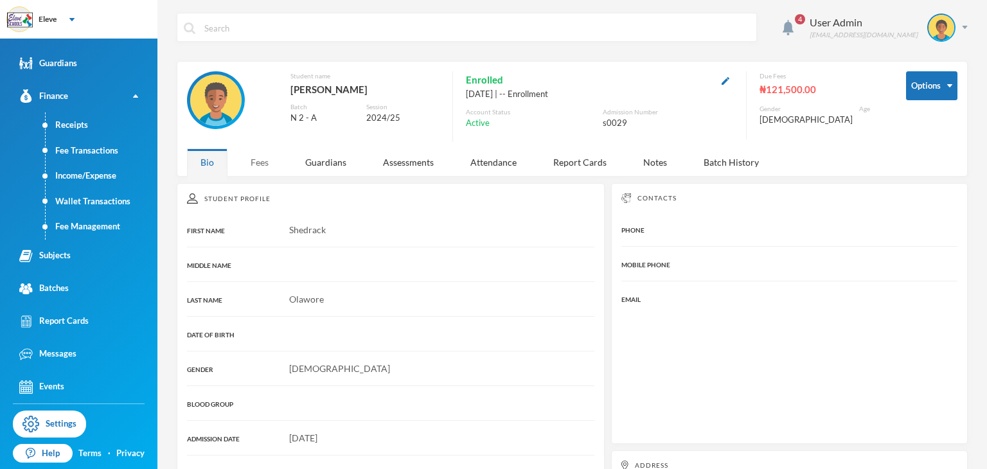
click at [255, 166] on div "Fees" at bounding box center [259, 162] width 45 height 28
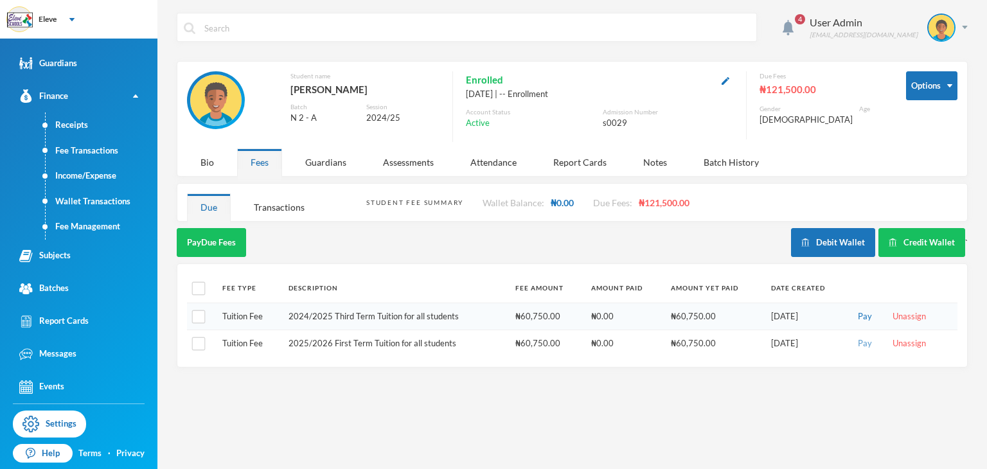
click at [866, 345] on button "Pay" at bounding box center [865, 344] width 22 height 14
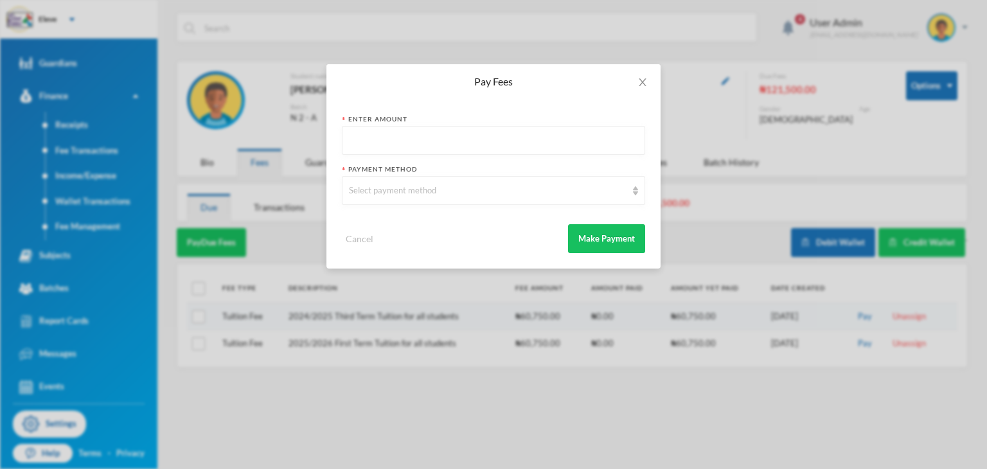
click at [437, 133] on input "text" at bounding box center [493, 141] width 289 height 29
type input "60750"
click at [375, 189] on div "Select payment method" at bounding box center [487, 190] width 277 height 13
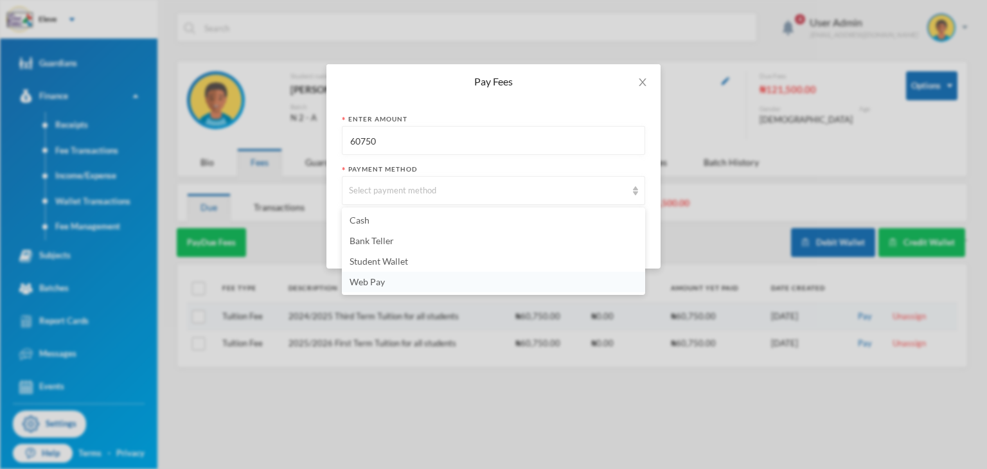
click at [378, 277] on span "Web Pay" at bounding box center [366, 281] width 35 height 11
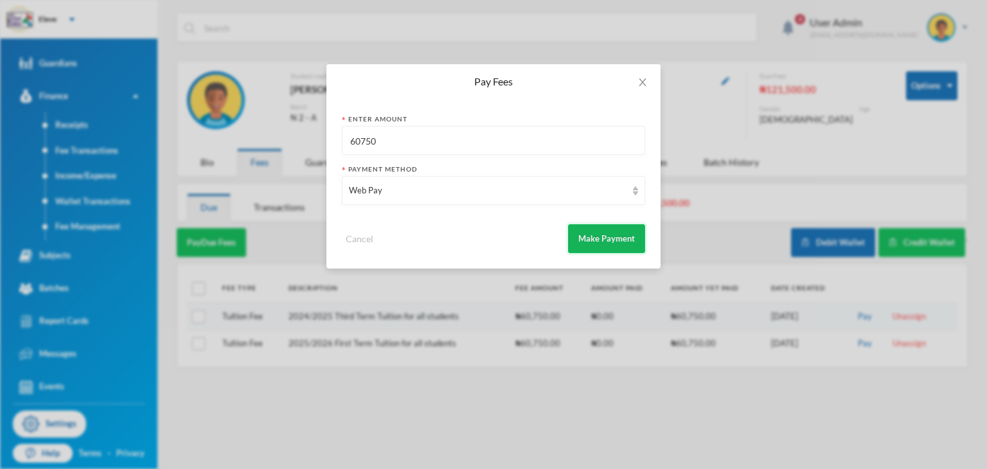
click at [616, 240] on button "Make Payment" at bounding box center [606, 238] width 77 height 29
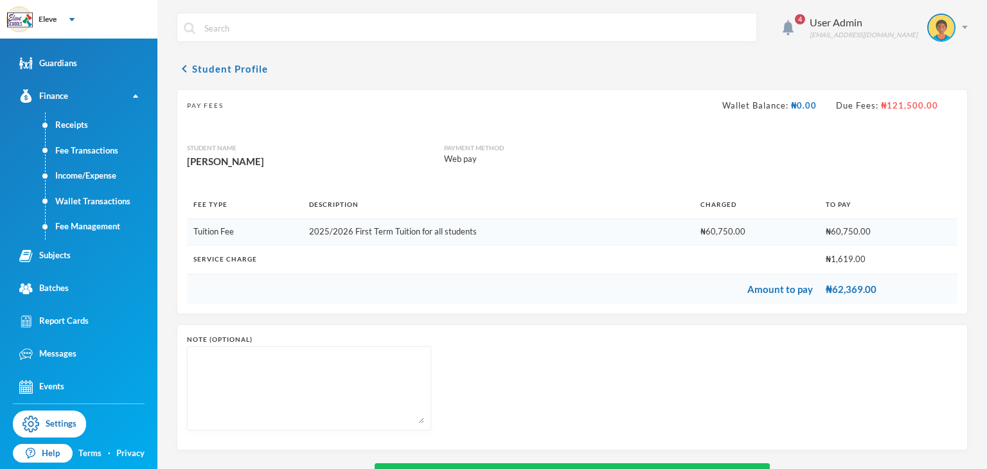
scroll to position [48, 0]
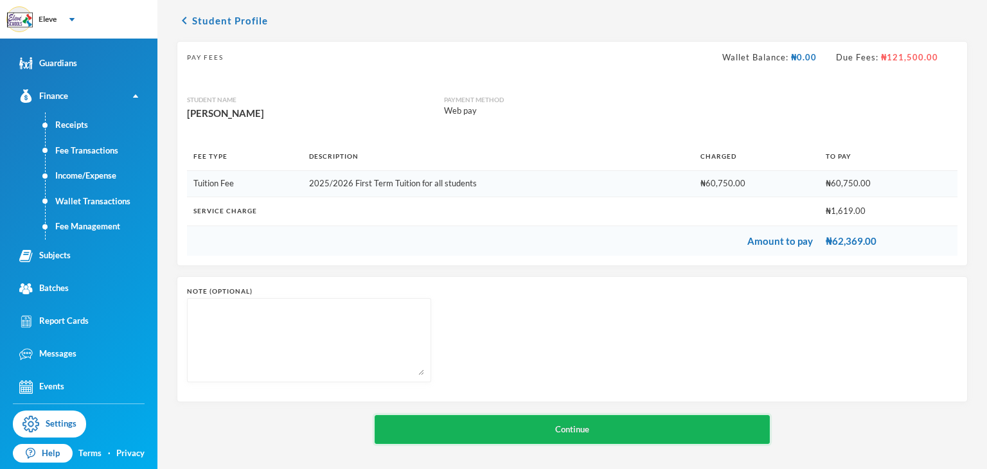
click at [660, 421] on button "Continue" at bounding box center [572, 429] width 396 height 29
